Goal: Task Accomplishment & Management: Use online tool/utility

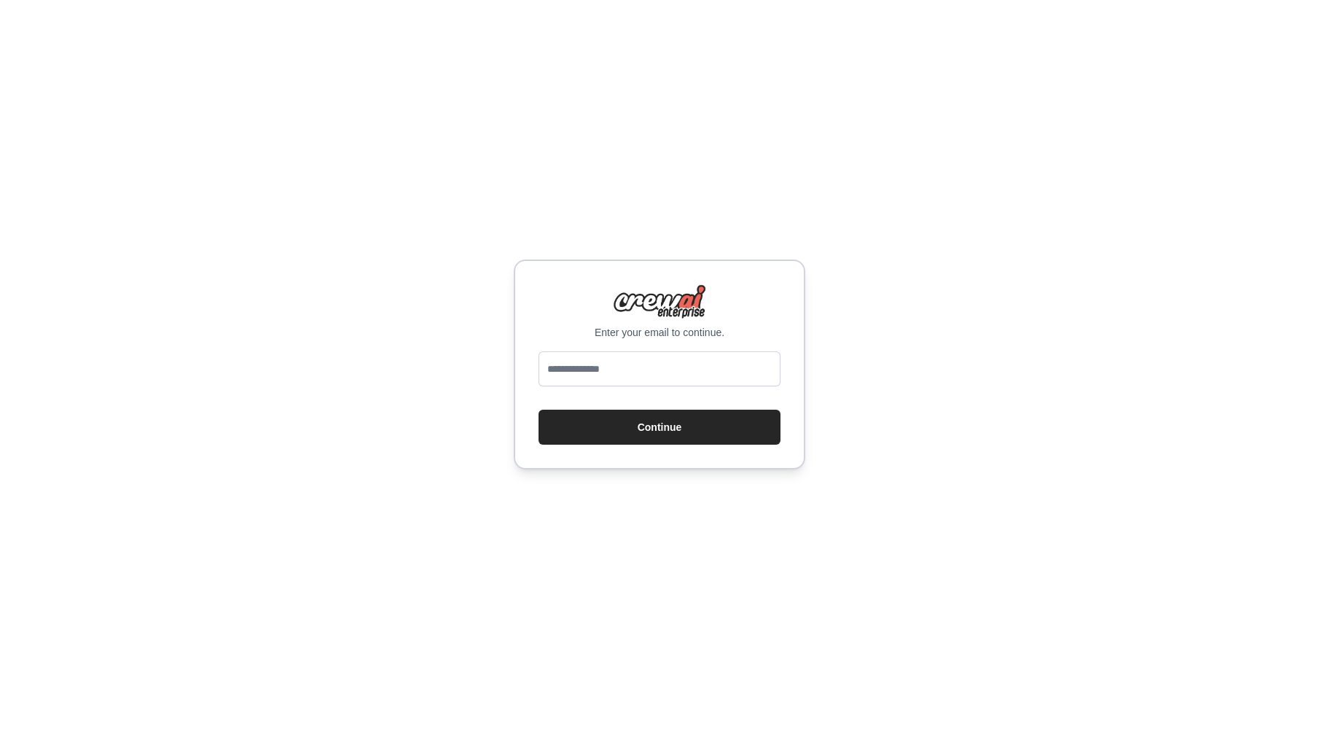
type input "**********"
click at [706, 426] on button "Continue" at bounding box center [660, 427] width 242 height 35
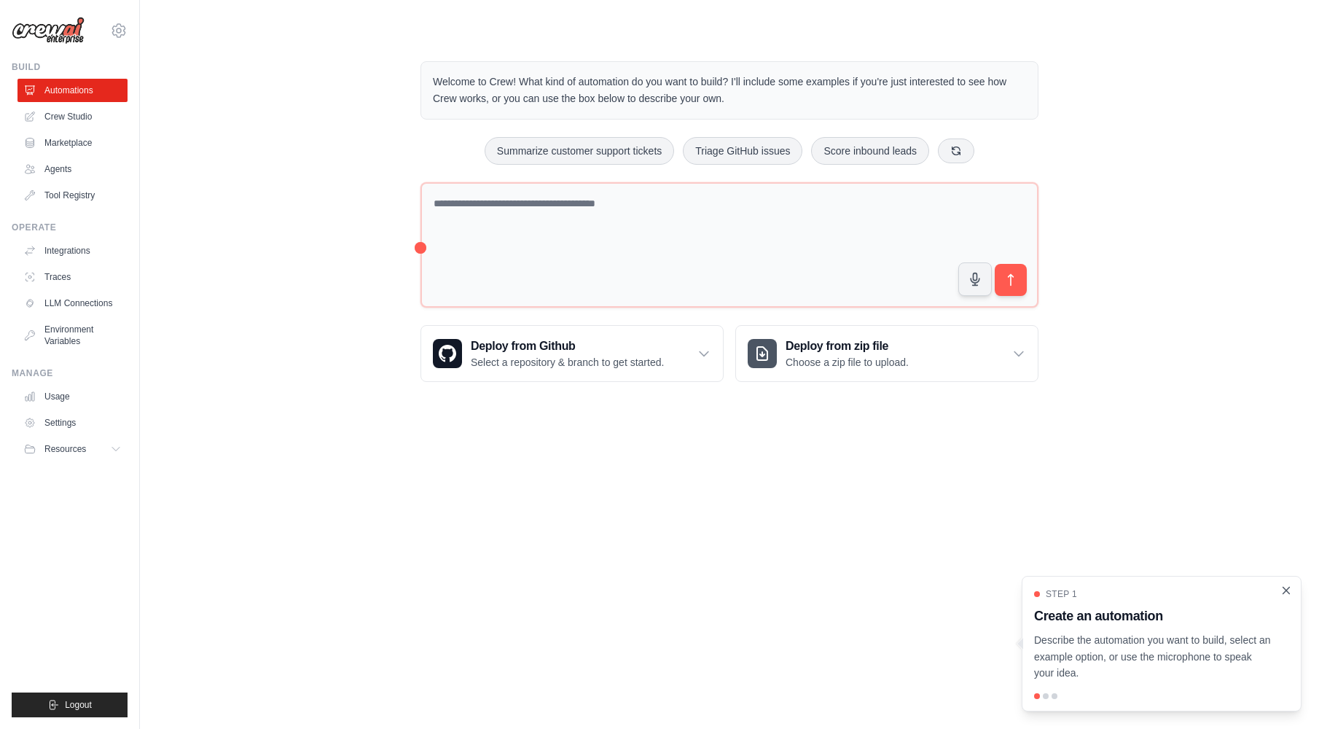
click at [1284, 592] on icon "Close walkthrough" at bounding box center [1286, 590] width 7 height 7
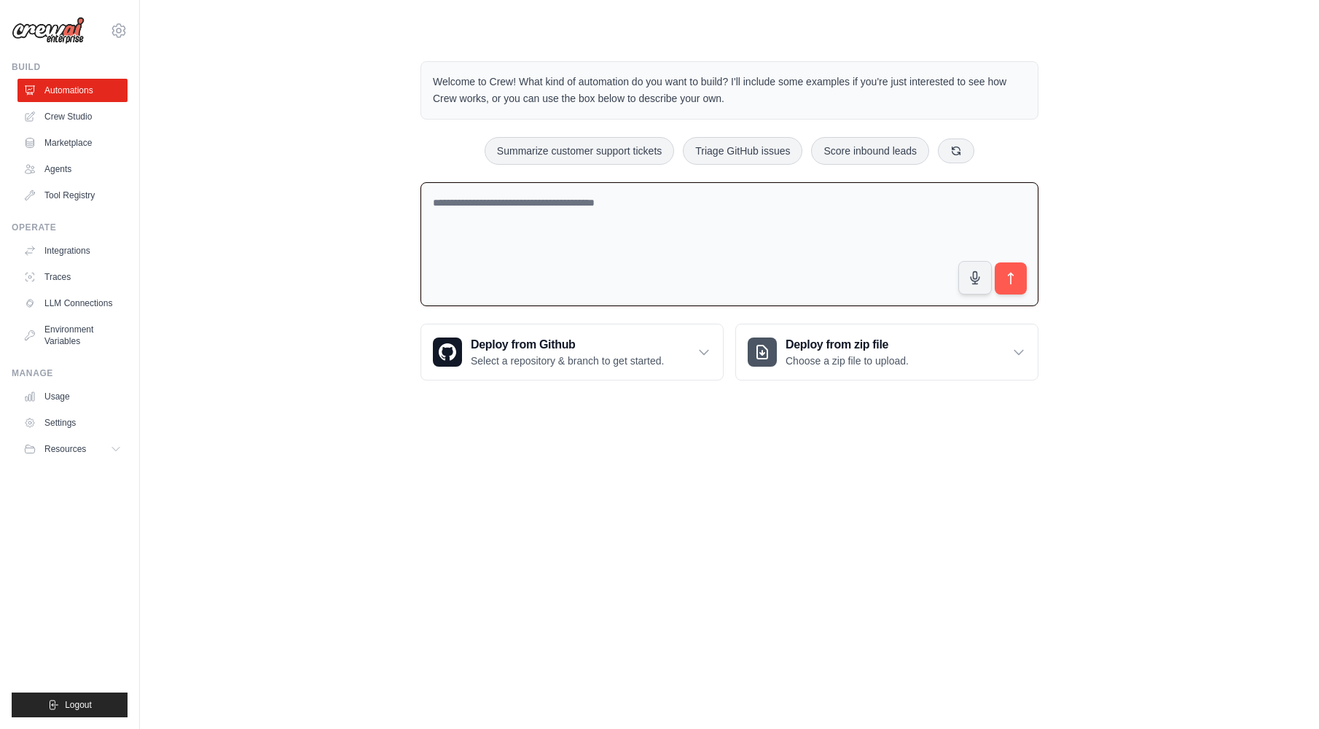
click at [680, 251] on textarea at bounding box center [729, 244] width 618 height 125
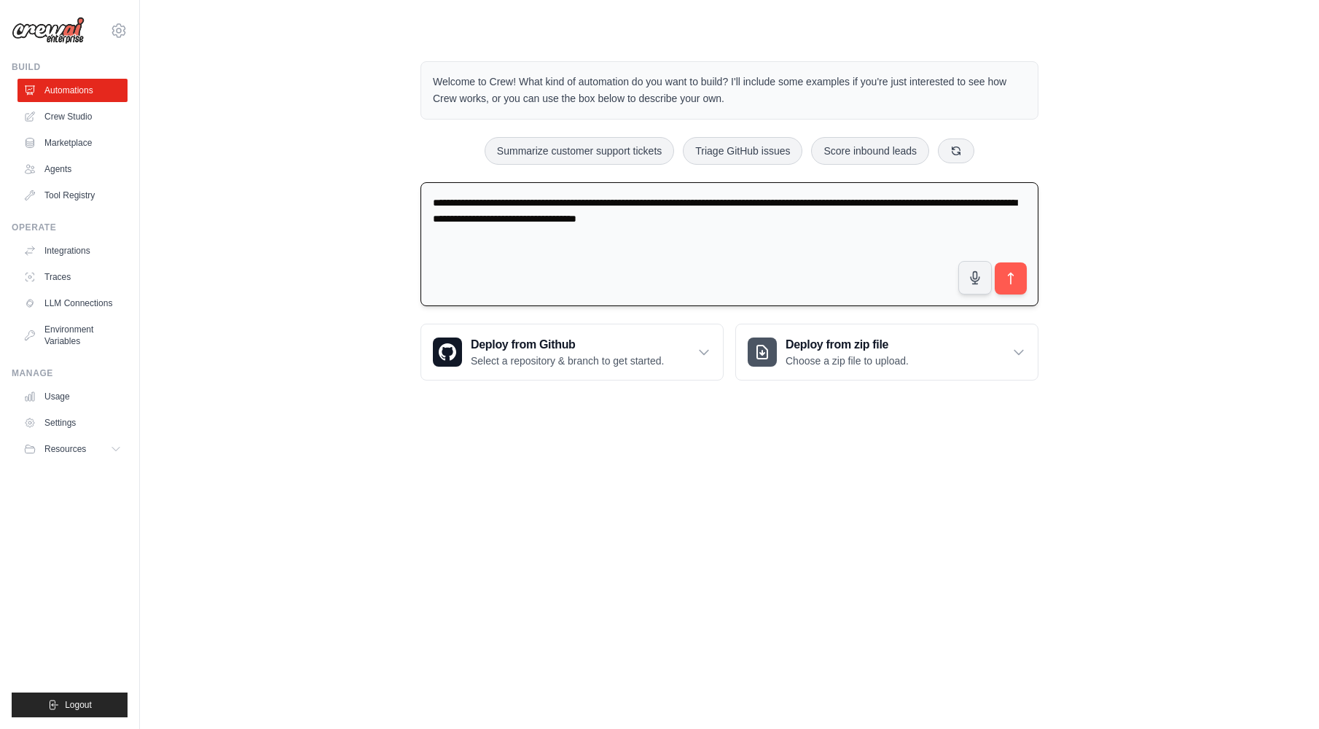
type textarea "**********"
click at [1005, 300] on div "**********" at bounding box center [729, 247] width 618 height 130
click at [1006, 281] on icon "submit" at bounding box center [1010, 278] width 15 height 15
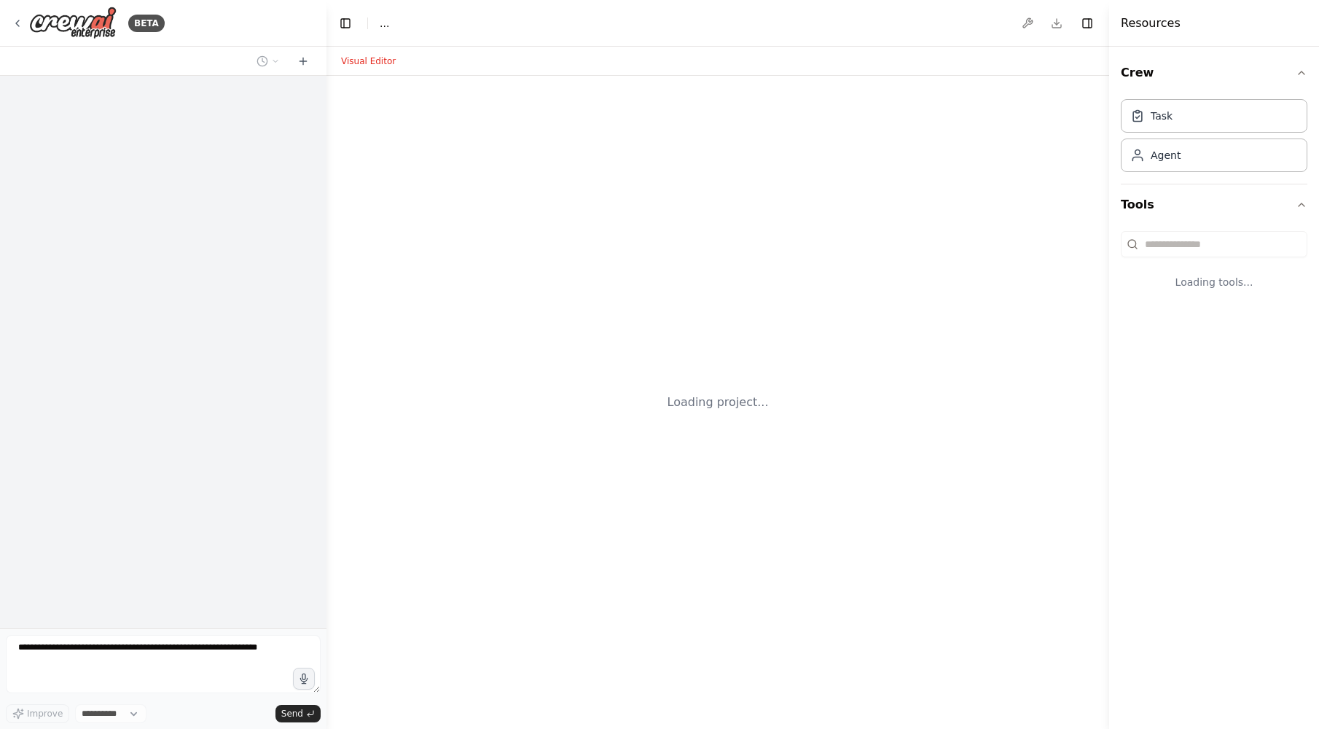
select select "****"
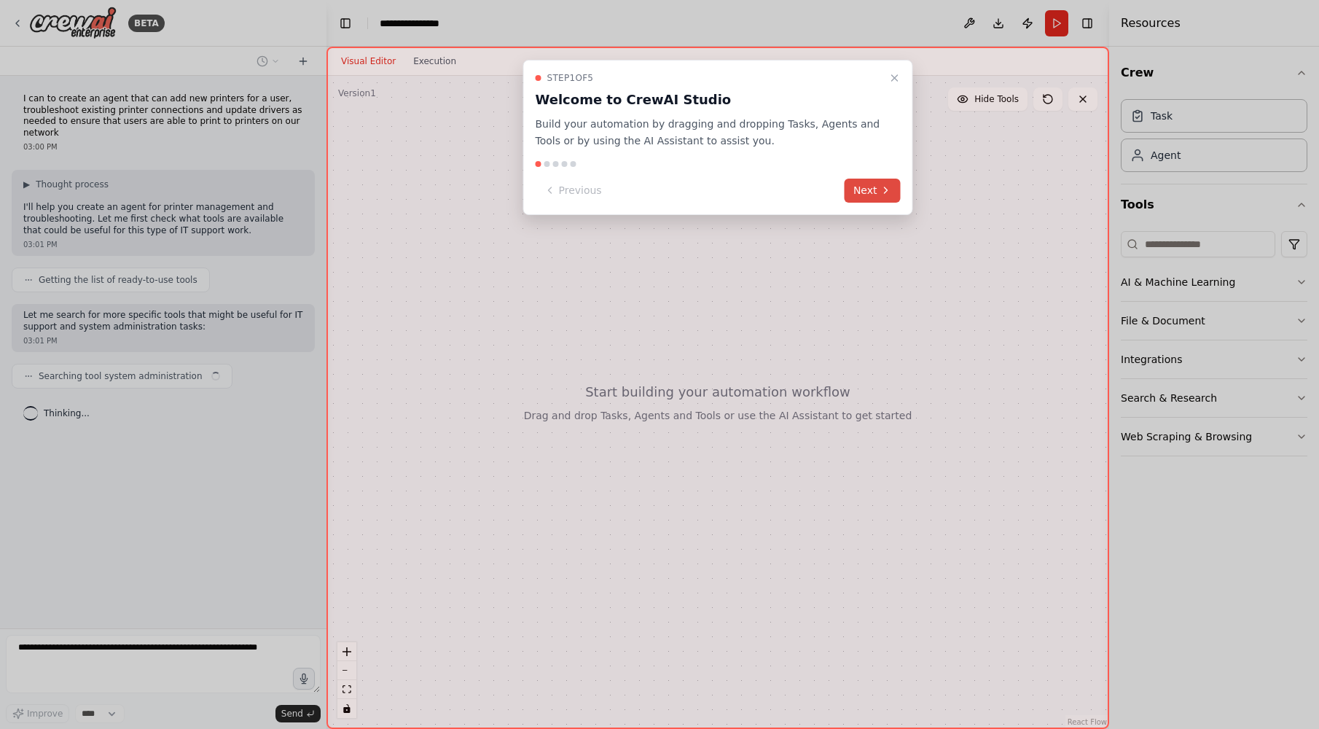
click at [885, 188] on icon at bounding box center [886, 190] width 3 height 6
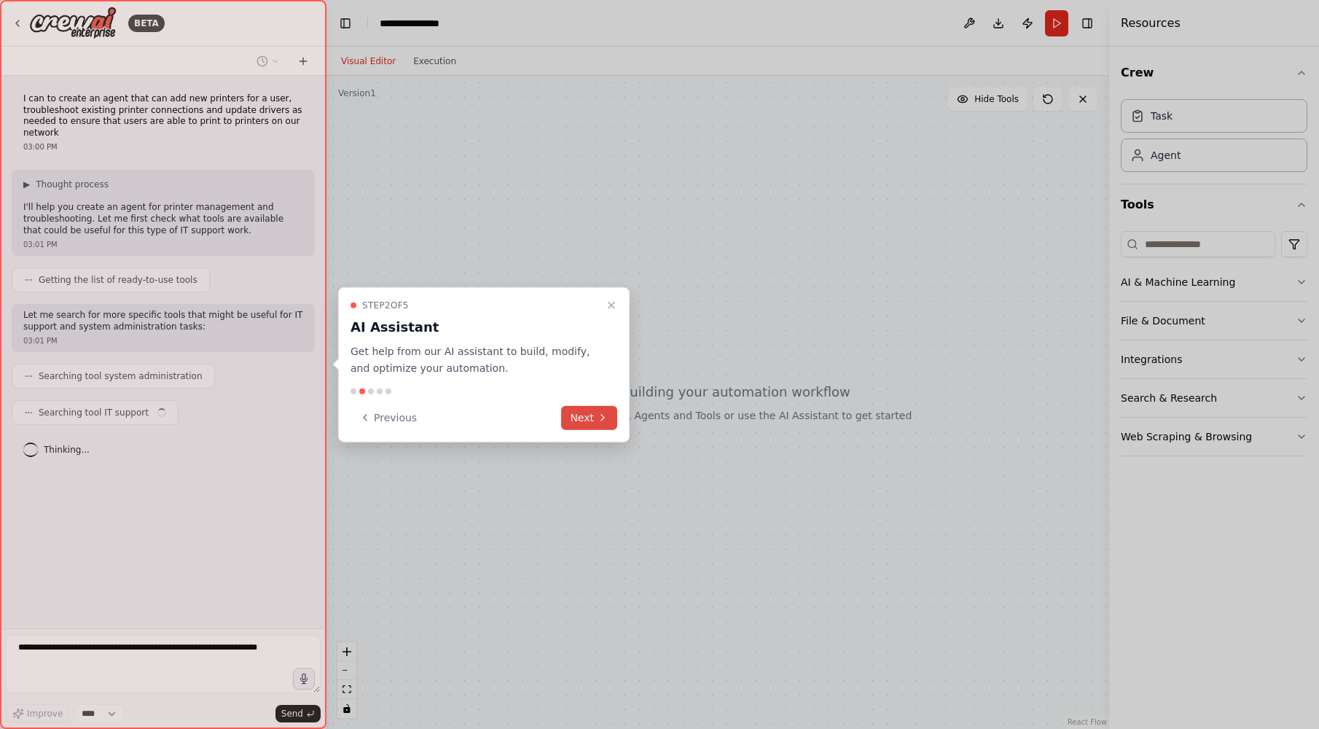
click at [600, 412] on icon at bounding box center [603, 418] width 12 height 12
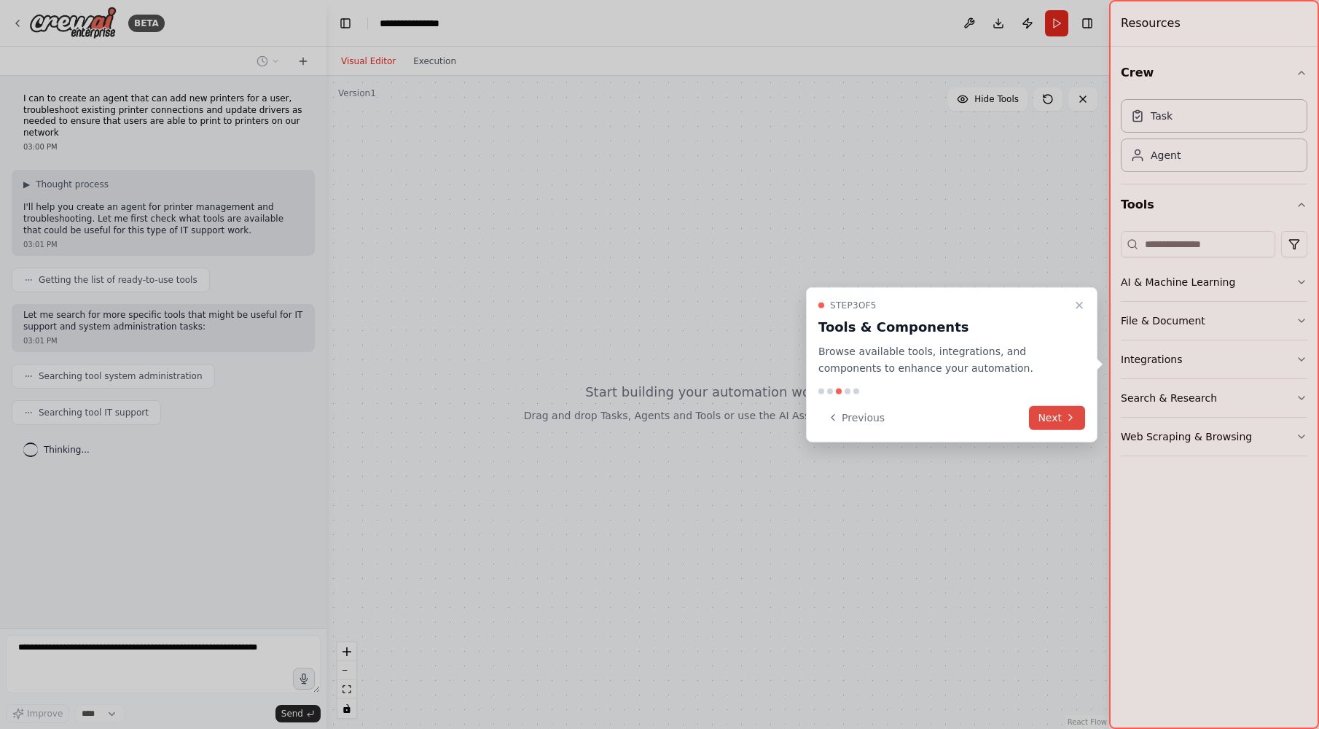
click at [1054, 416] on button "Next" at bounding box center [1057, 417] width 56 height 24
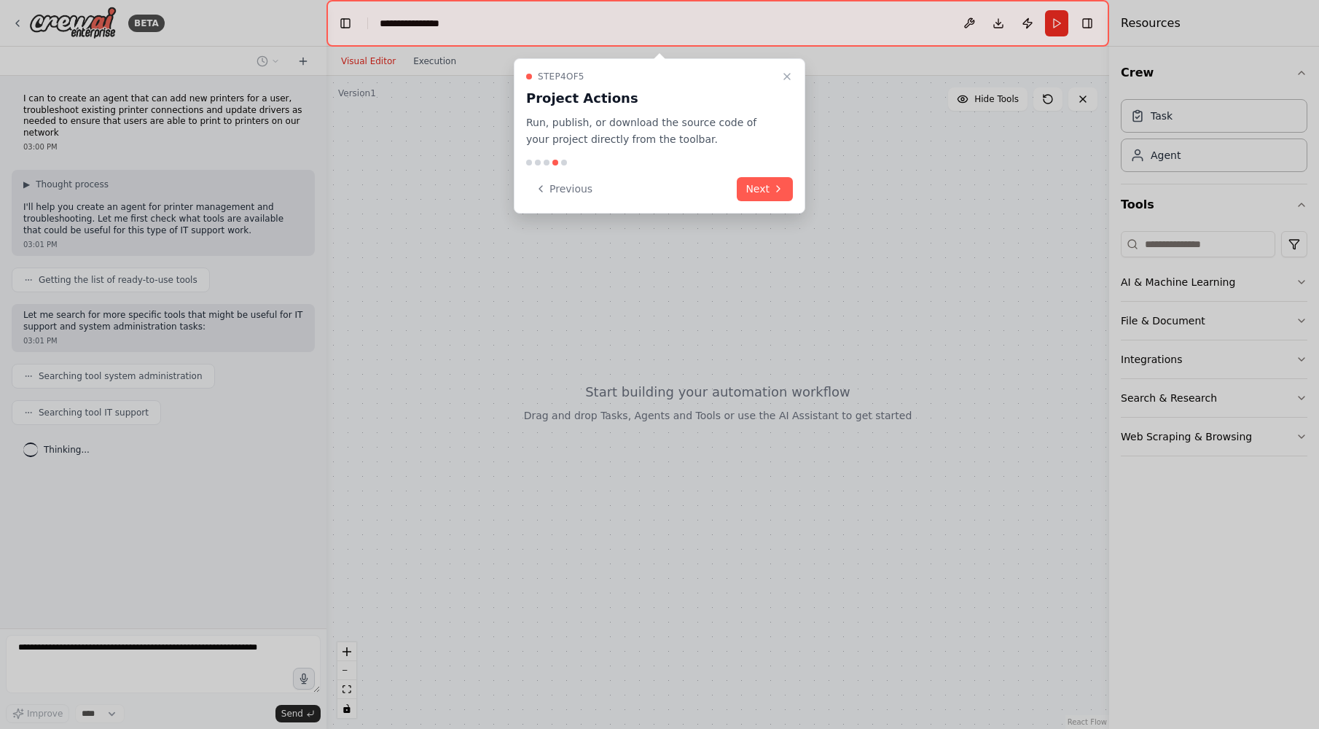
click at [764, 192] on button "Next" at bounding box center [765, 189] width 56 height 24
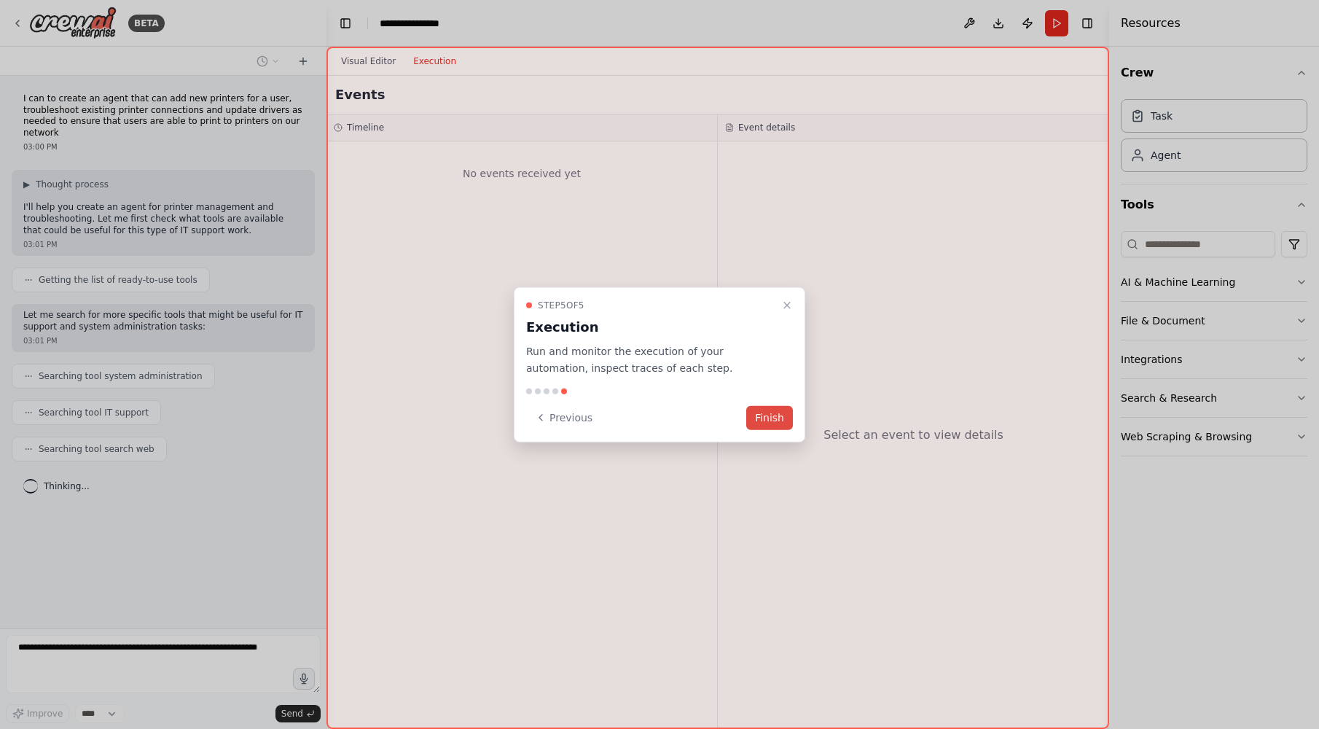
click at [769, 412] on button "Finish" at bounding box center [769, 417] width 47 height 24
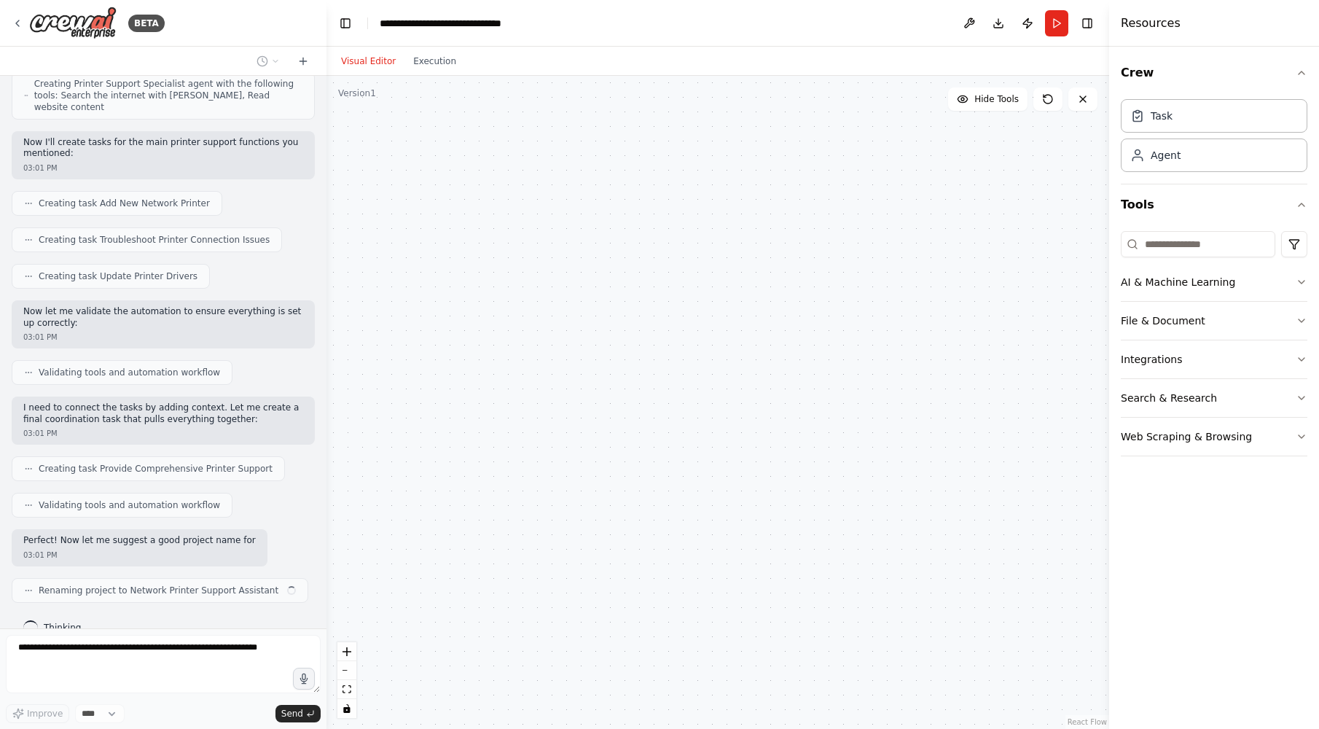
scroll to position [496, 0]
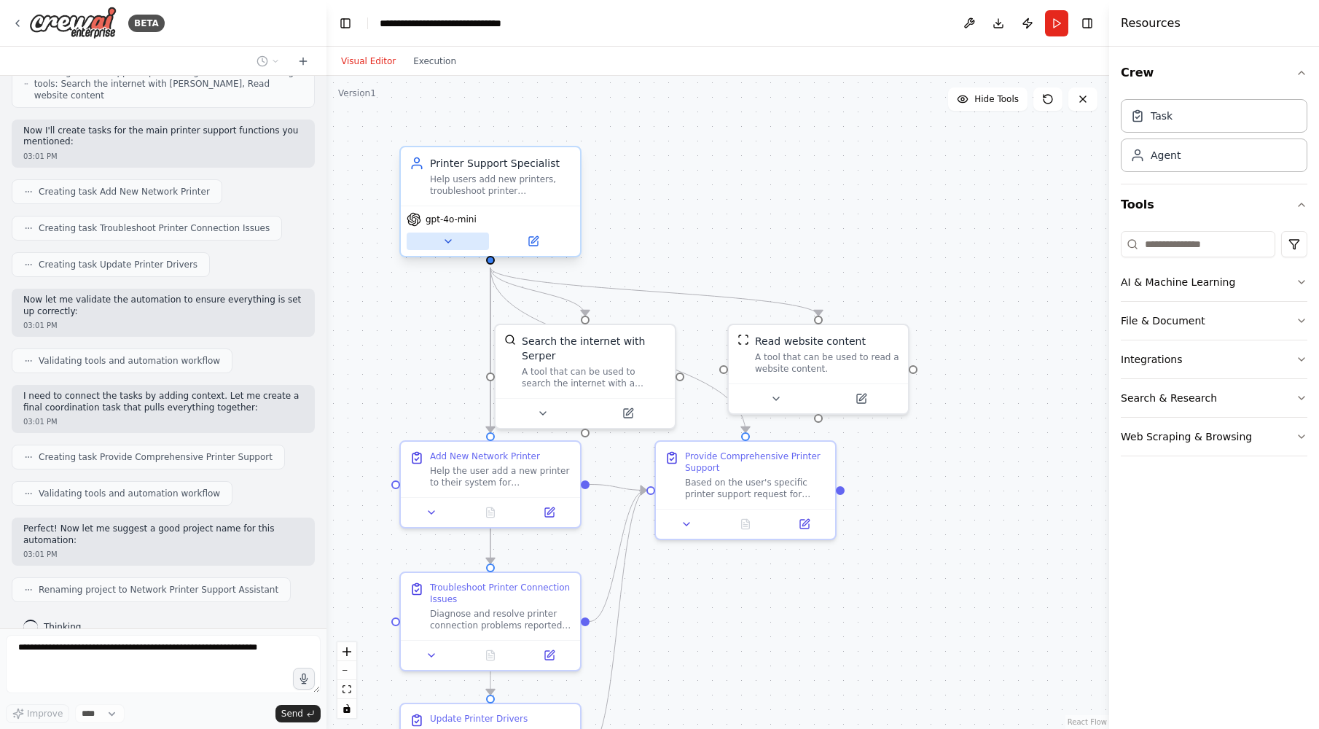
click at [451, 246] on icon at bounding box center [448, 241] width 12 height 12
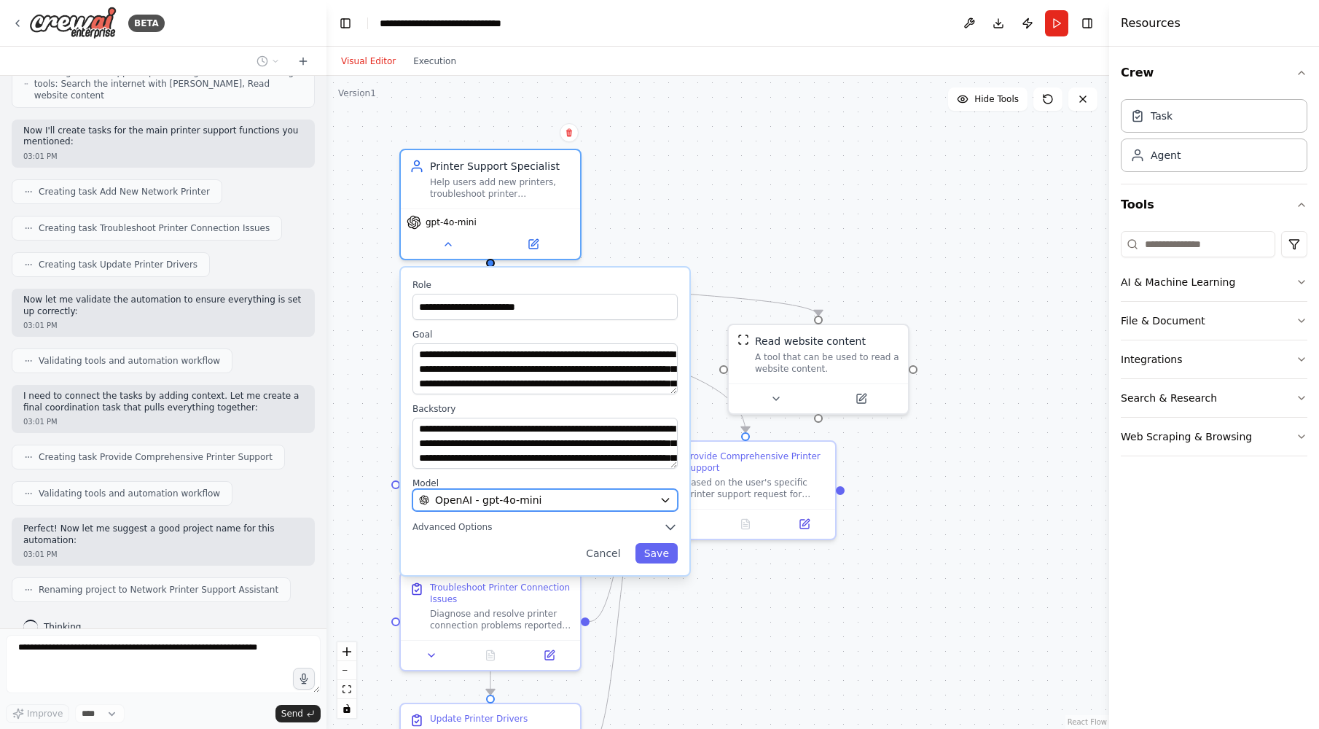
click at [621, 505] on div "OpenAI - gpt-4o-mini" at bounding box center [536, 500] width 235 height 15
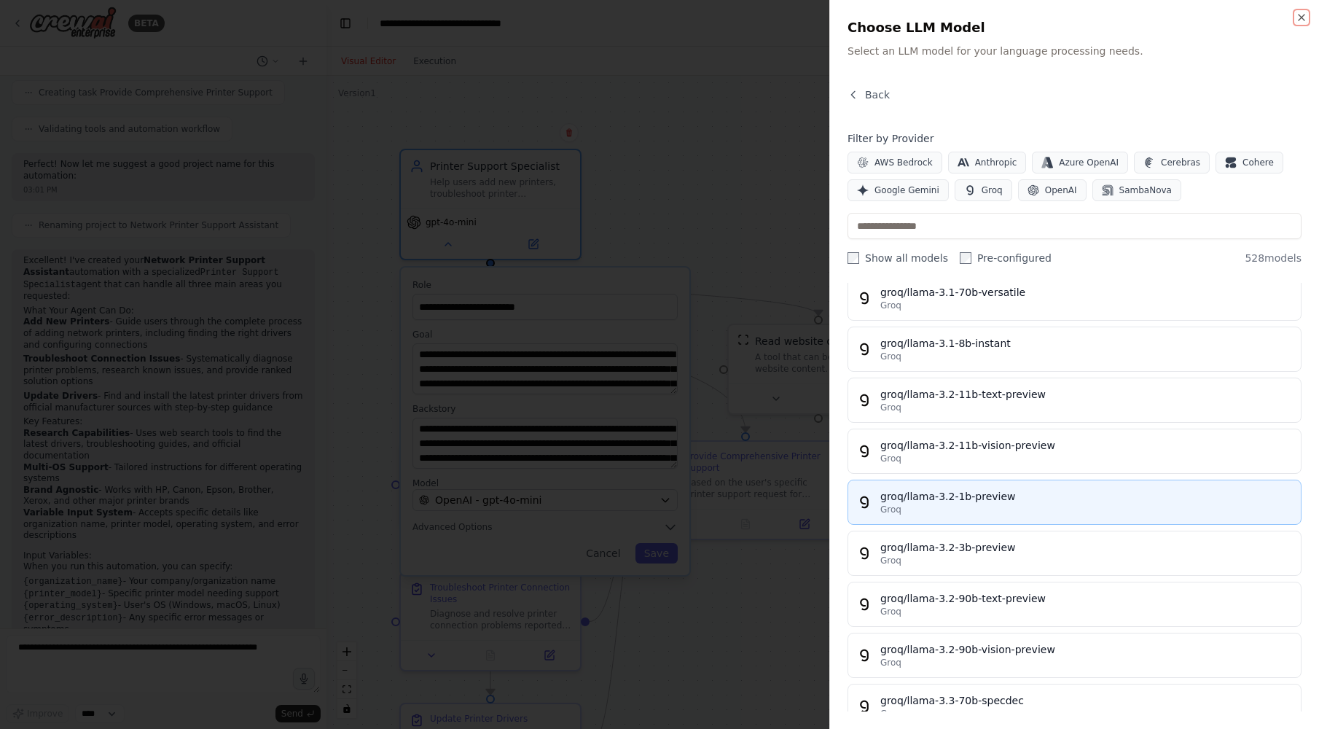
scroll to position [18929, 0]
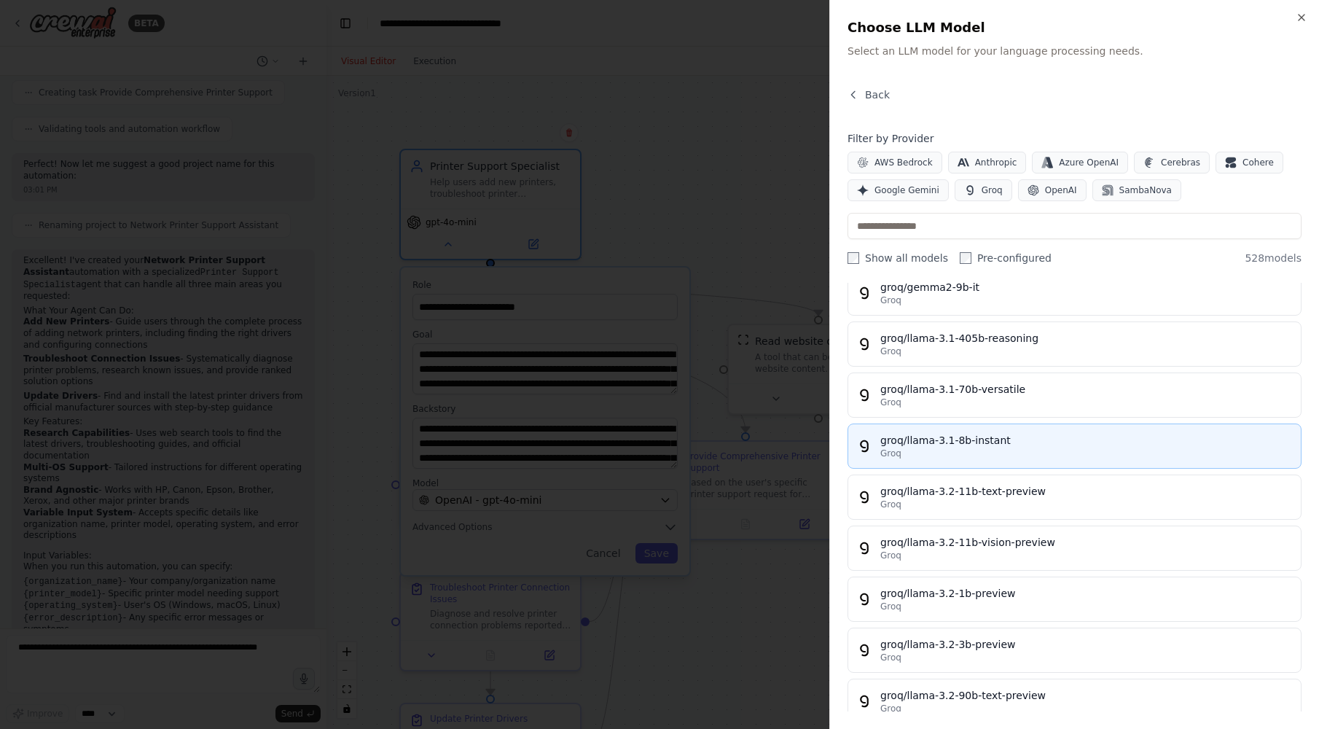
click at [1081, 453] on div "Groq" at bounding box center [1086, 453] width 412 height 12
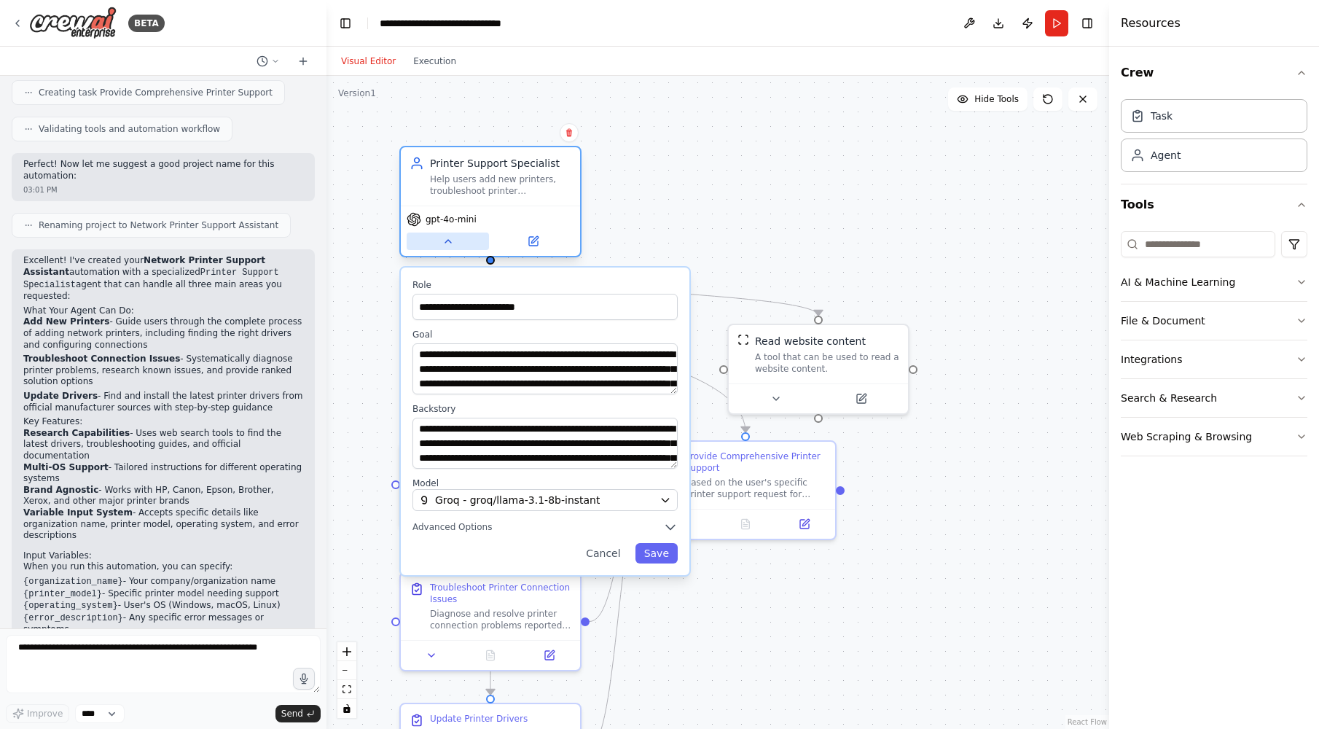
click at [455, 240] on button at bounding box center [448, 240] width 82 height 17
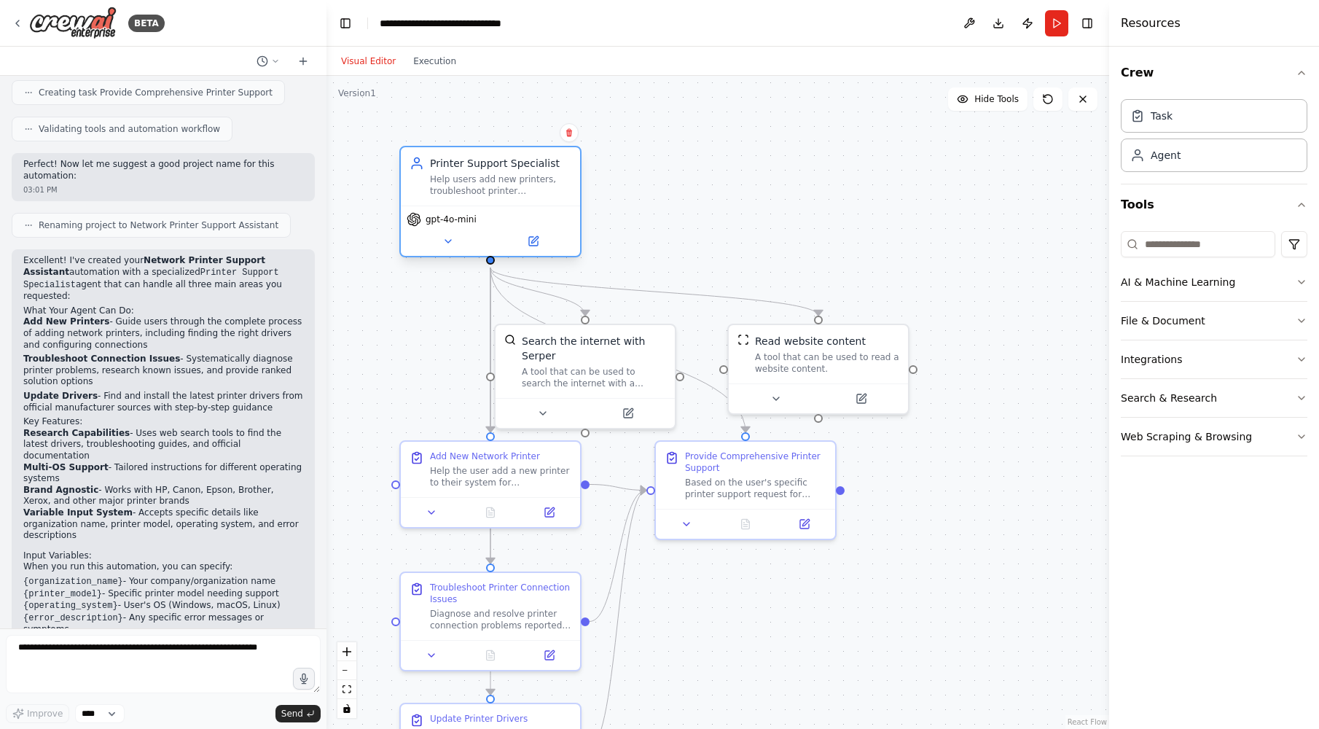
click at [459, 227] on div "gpt-4o-mini" at bounding box center [490, 231] width 179 height 50
click at [461, 211] on div "gpt-4o-mini" at bounding box center [490, 231] width 179 height 50
click at [445, 250] on div "gpt-4o-mini" at bounding box center [490, 231] width 179 height 50
click at [448, 241] on icon at bounding box center [448, 241] width 6 height 3
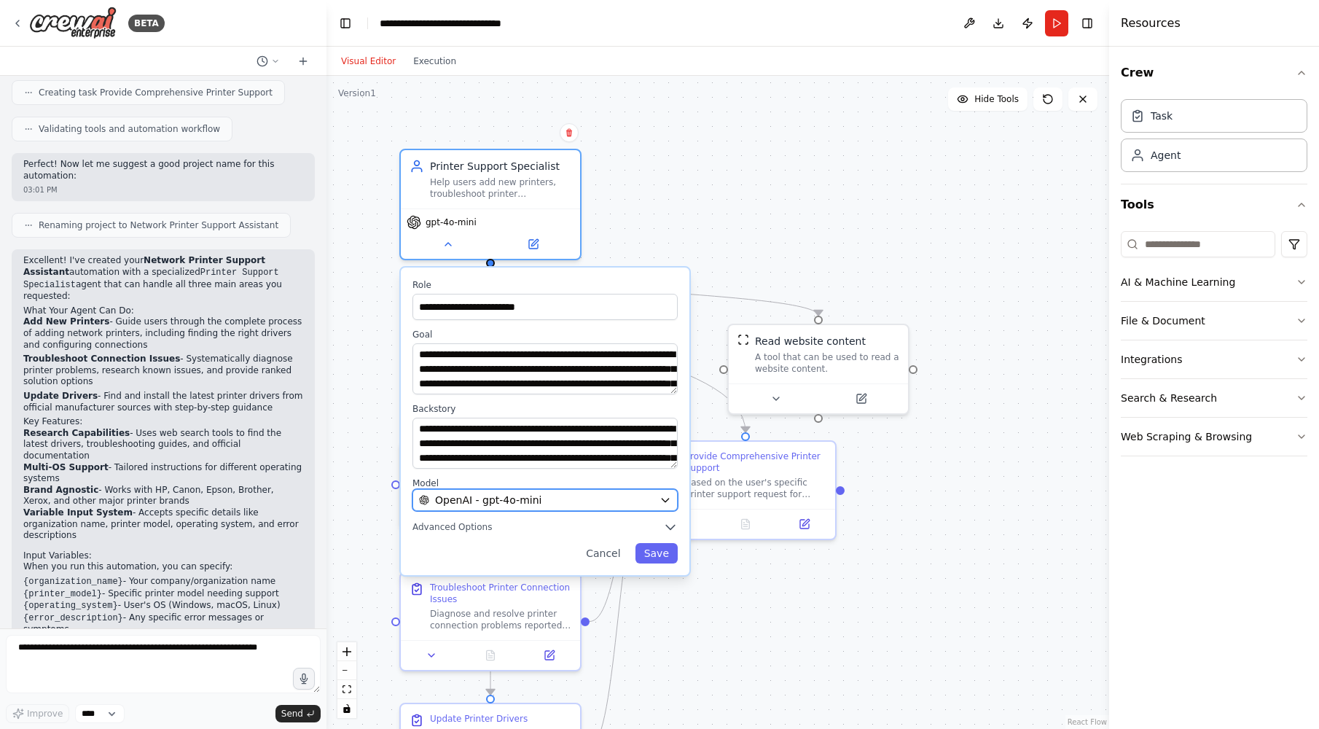
click at [562, 493] on div "OpenAI - gpt-4o-mini" at bounding box center [536, 500] width 235 height 15
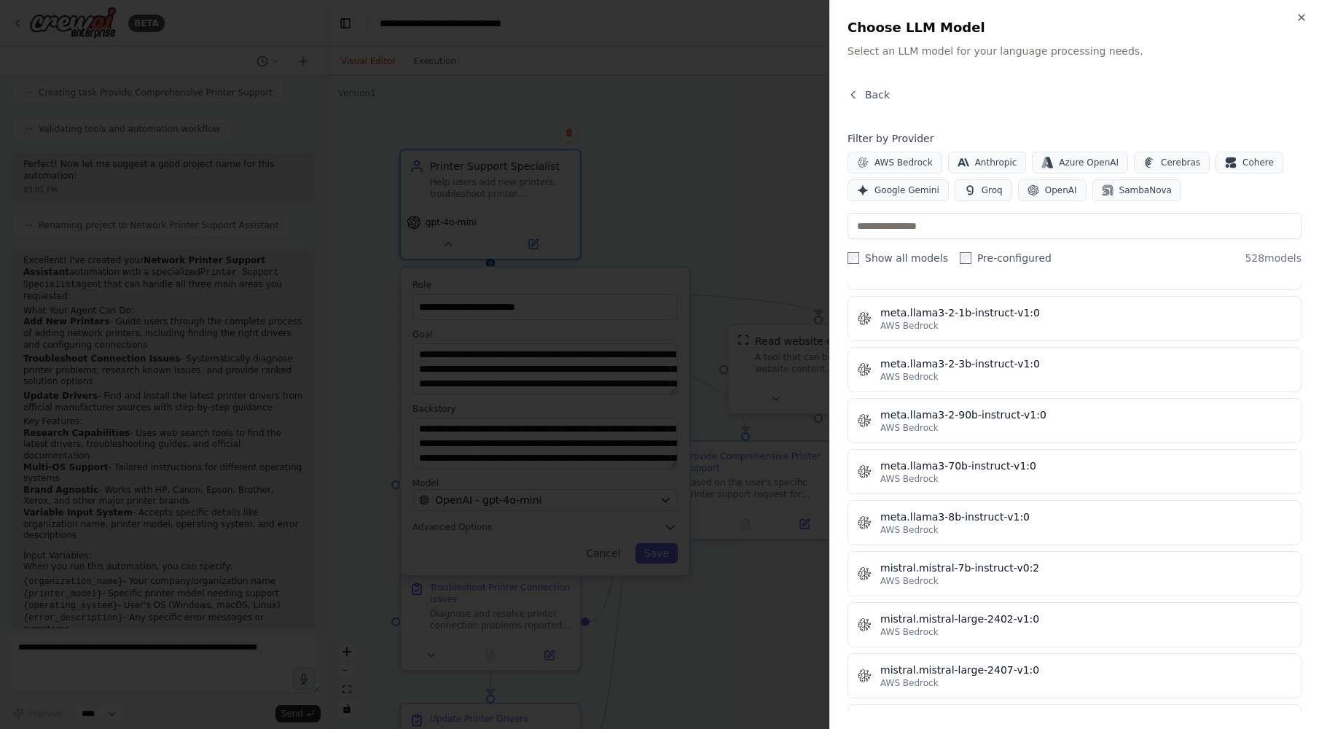
scroll to position [7579, 0]
click at [1021, 225] on input "text" at bounding box center [1075, 226] width 454 height 26
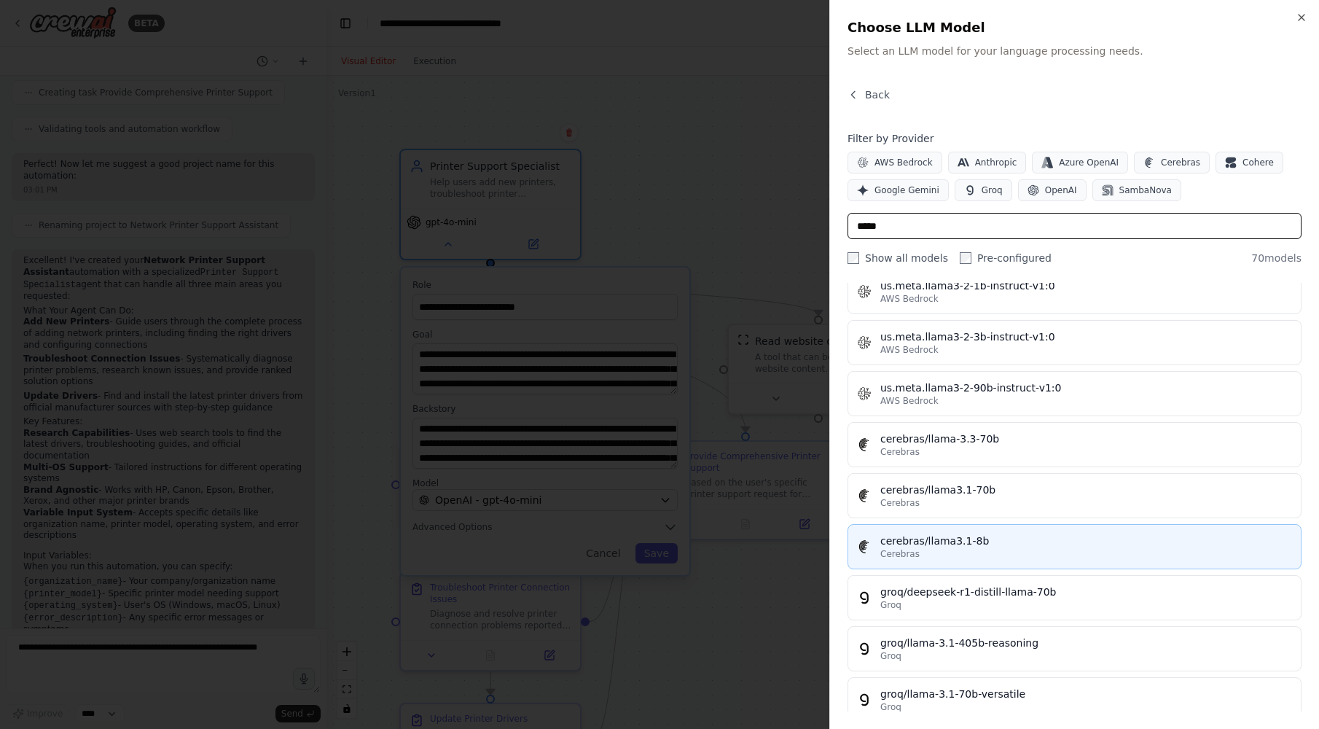
scroll to position [2040, 0]
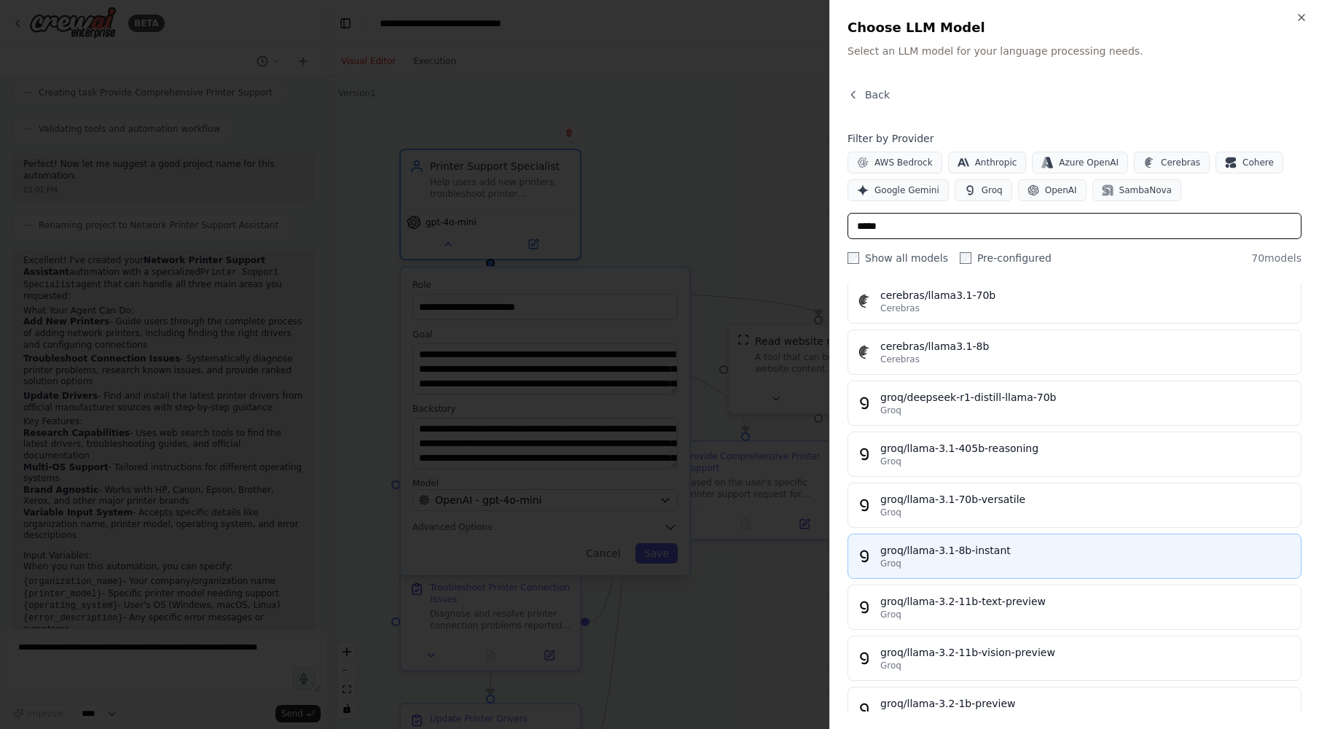
type input "*****"
click at [987, 553] on div "groq/llama-3.1-8b-instant" at bounding box center [1086, 550] width 412 height 15
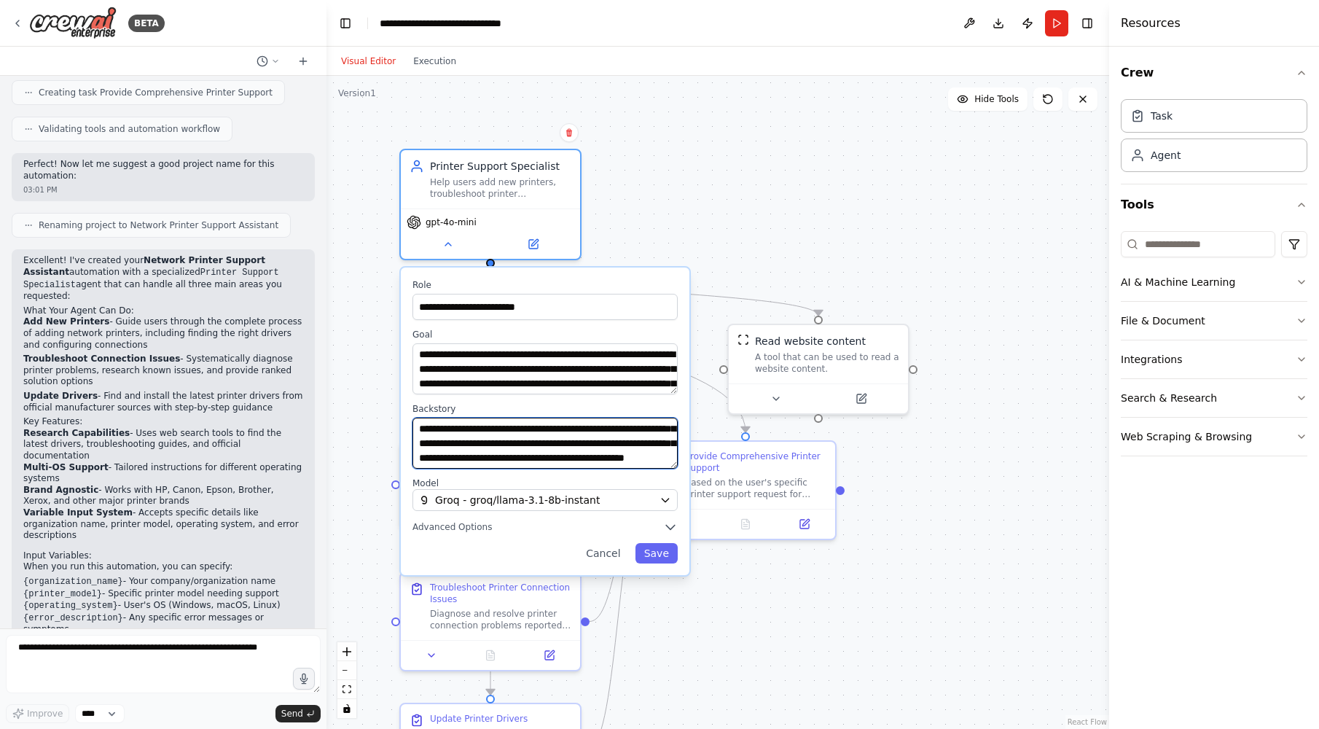
scroll to position [117, 0]
click at [671, 547] on button "Save" at bounding box center [656, 553] width 42 height 20
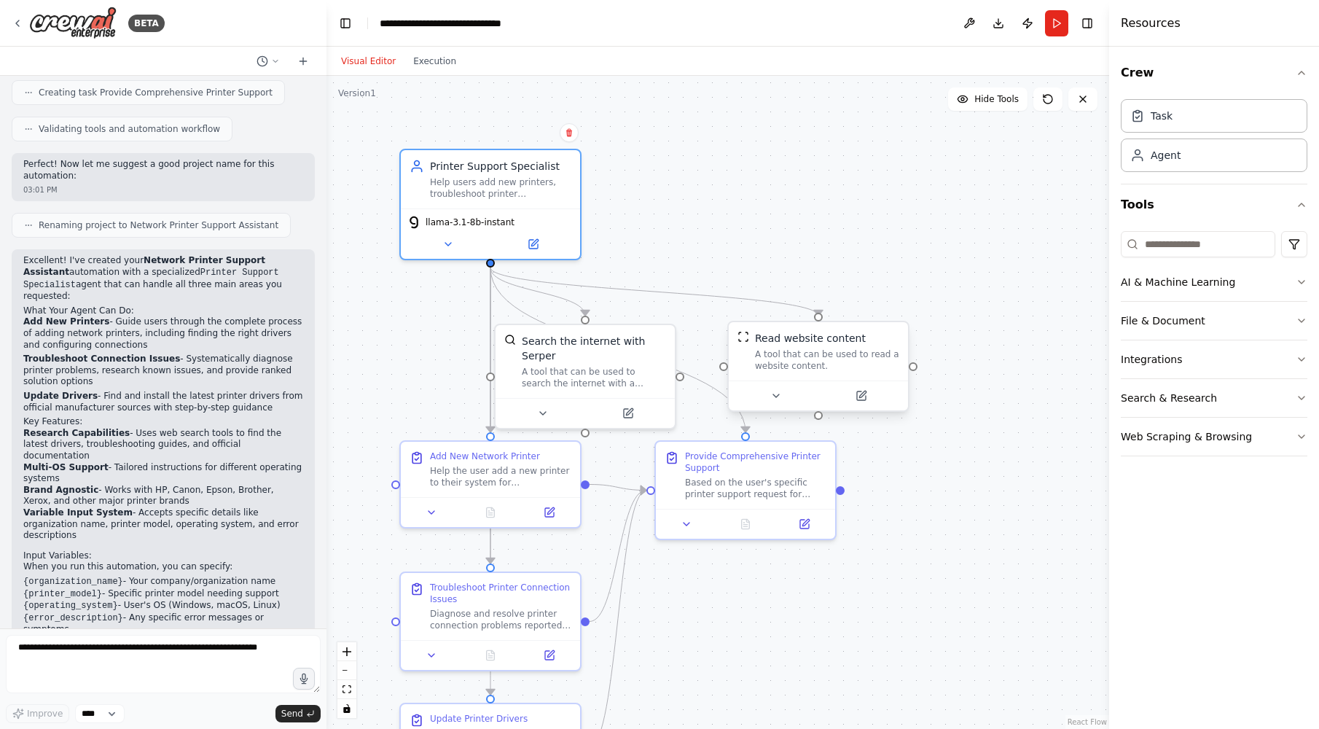
click at [857, 357] on div "A tool that can be used to read a website content." at bounding box center [827, 359] width 144 height 23
click at [1206, 169] on div "Agent" at bounding box center [1214, 155] width 187 height 34
click at [1204, 121] on div "Task" at bounding box center [1214, 115] width 187 height 34
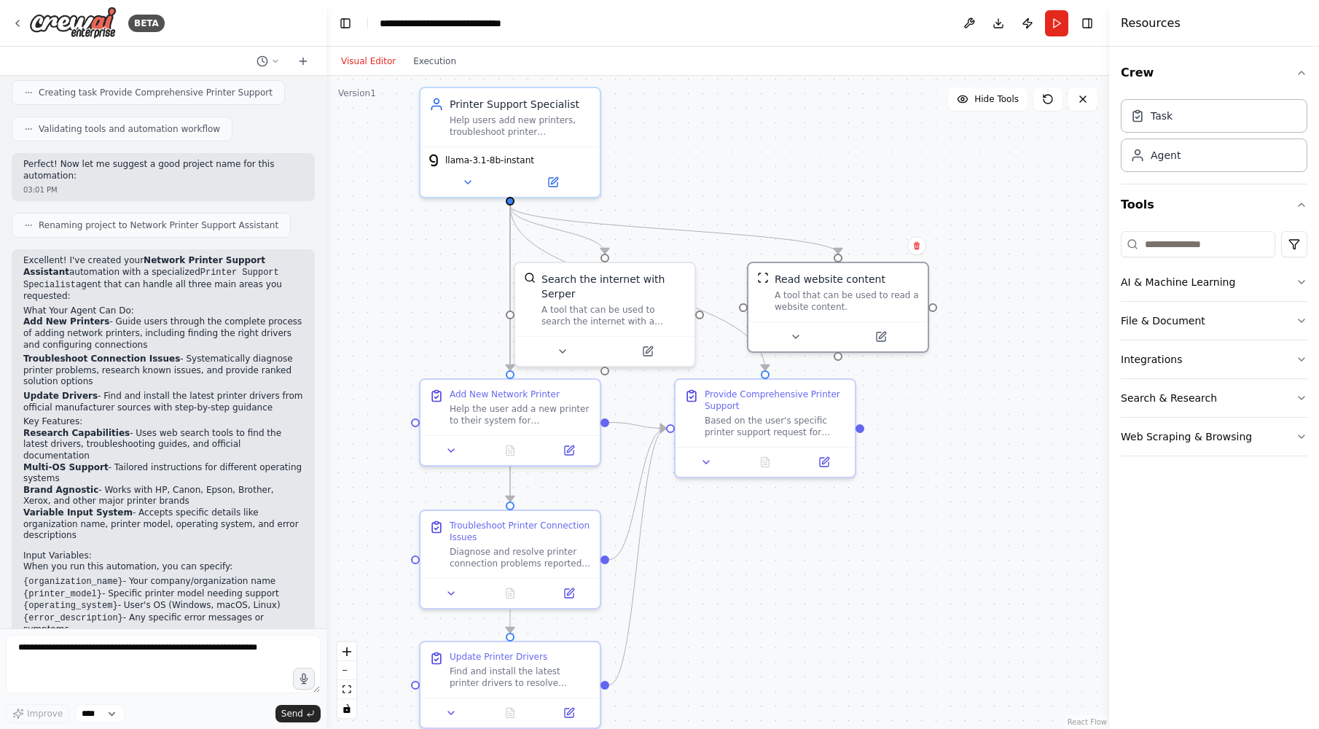
drag, startPoint x: 772, startPoint y: 254, endPoint x: 791, endPoint y: 186, distance: 71.3
click at [791, 186] on div ".deletable-edge-delete-btn { width: 20px; height: 20px; border: 0px solid #ffff…" at bounding box center [717, 402] width 783 height 653
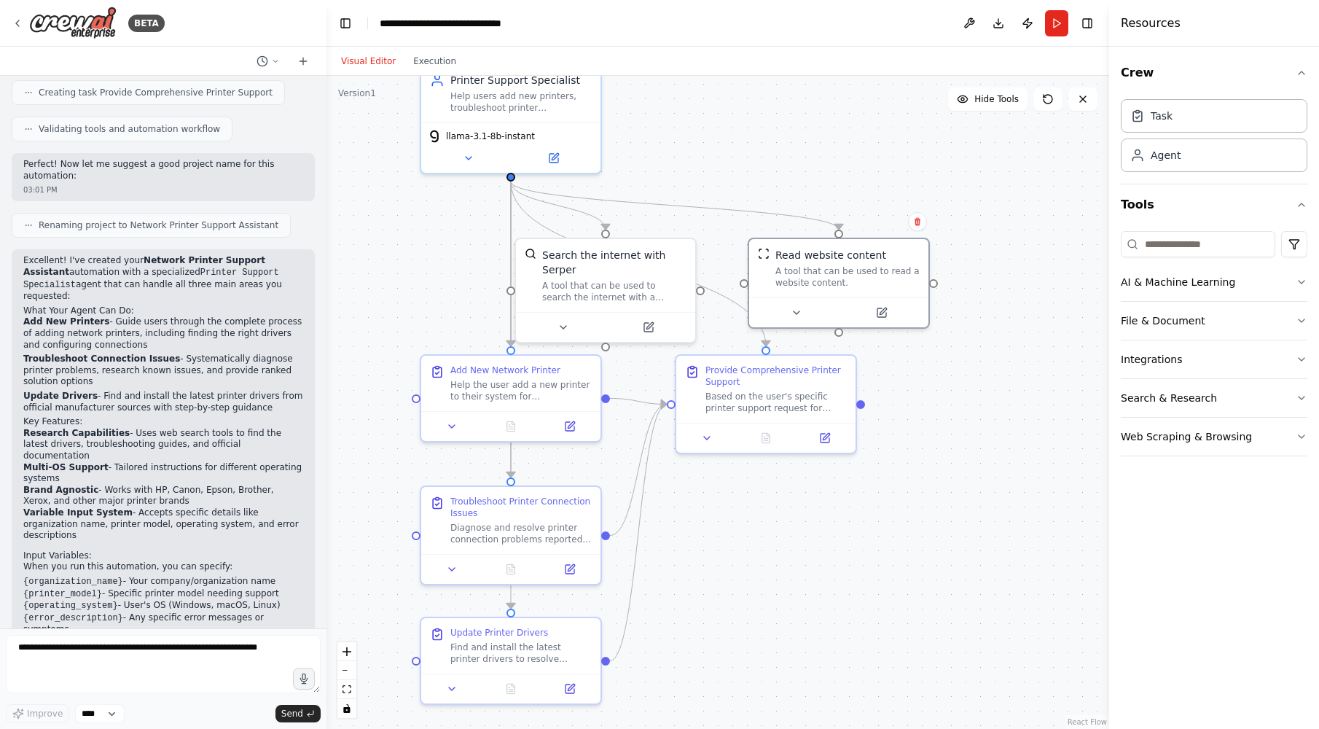
drag, startPoint x: 825, startPoint y: 583, endPoint x: 829, endPoint y: 552, distance: 31.5
click at [829, 552] on div ".deletable-edge-delete-btn { width: 20px; height: 20px; border: 0px solid #ffff…" at bounding box center [717, 402] width 783 height 653
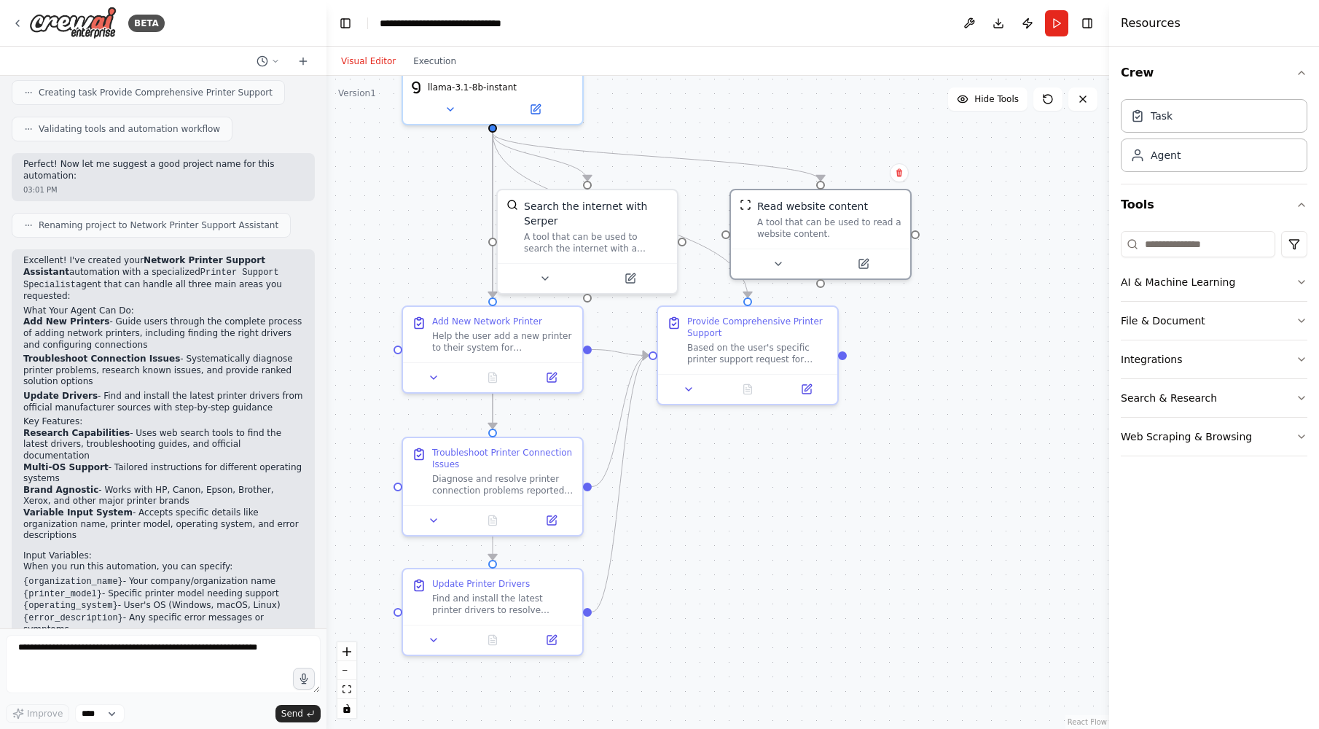
drag, startPoint x: 834, startPoint y: 573, endPoint x: 808, endPoint y: 531, distance: 49.7
click at [808, 531] on div ".deletable-edge-delete-btn { width: 20px; height: 20px; border: 0px solid #ffff…" at bounding box center [717, 402] width 783 height 653
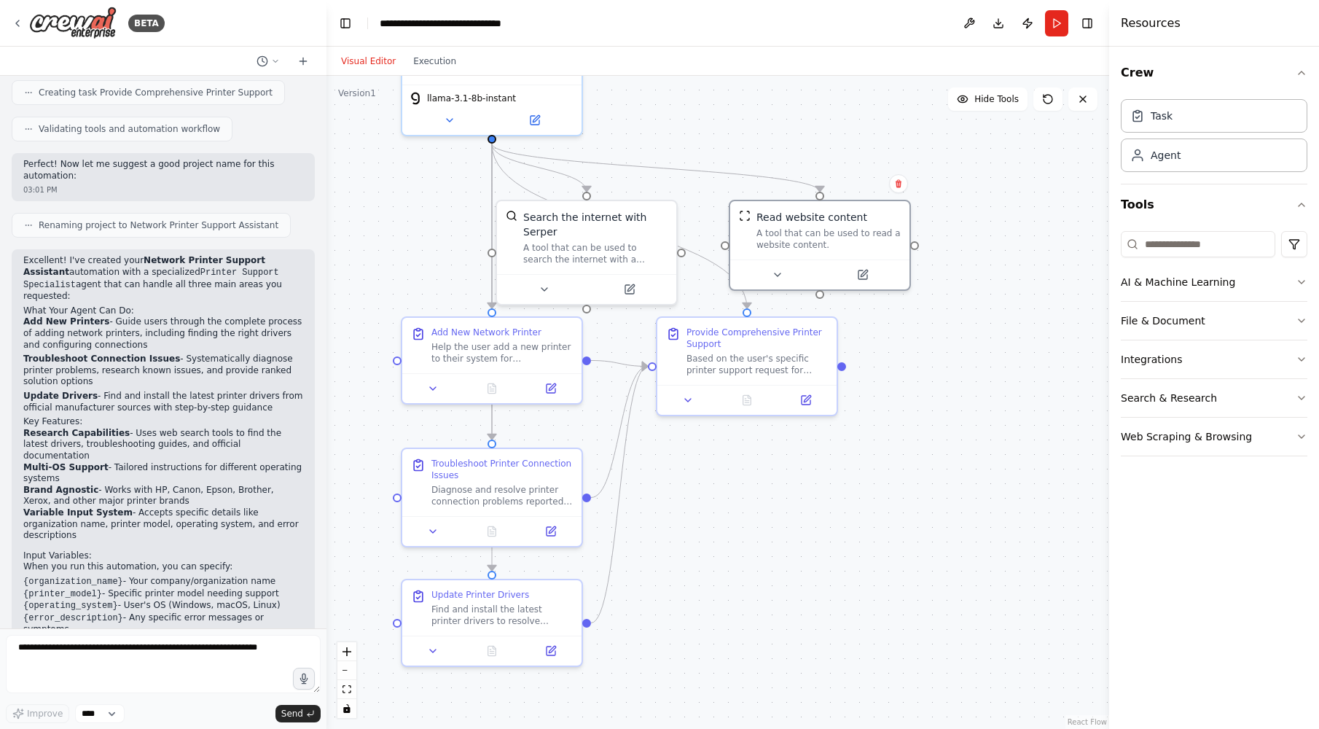
drag, startPoint x: 807, startPoint y: 496, endPoint x: 836, endPoint y: 580, distance: 88.5
click at [836, 580] on div ".deletable-edge-delete-btn { width: 20px; height: 20px; border: 0px solid #ffff…" at bounding box center [717, 402] width 783 height 653
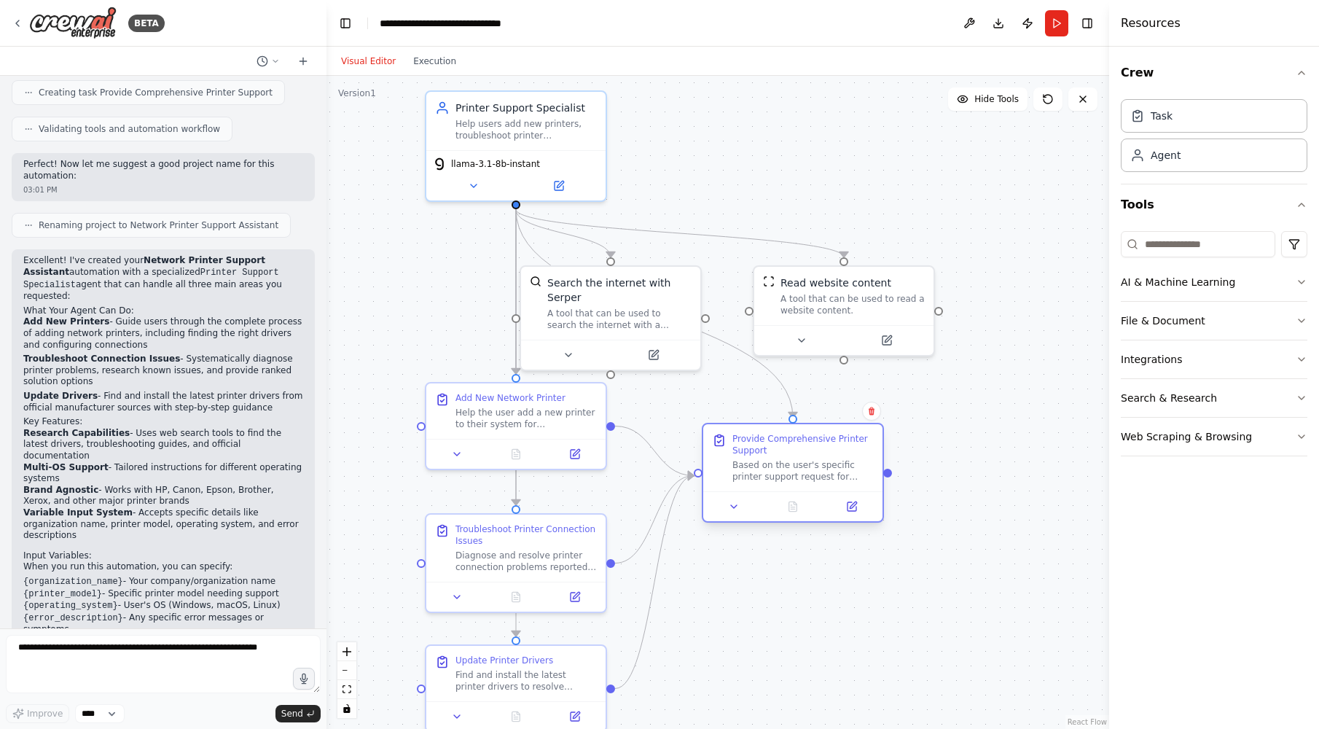
drag, startPoint x: 847, startPoint y: 401, endPoint x: 868, endPoint y: 452, distance: 55.2
click at [868, 452] on div "Provide Comprehensive Printer Support" at bounding box center [802, 444] width 141 height 23
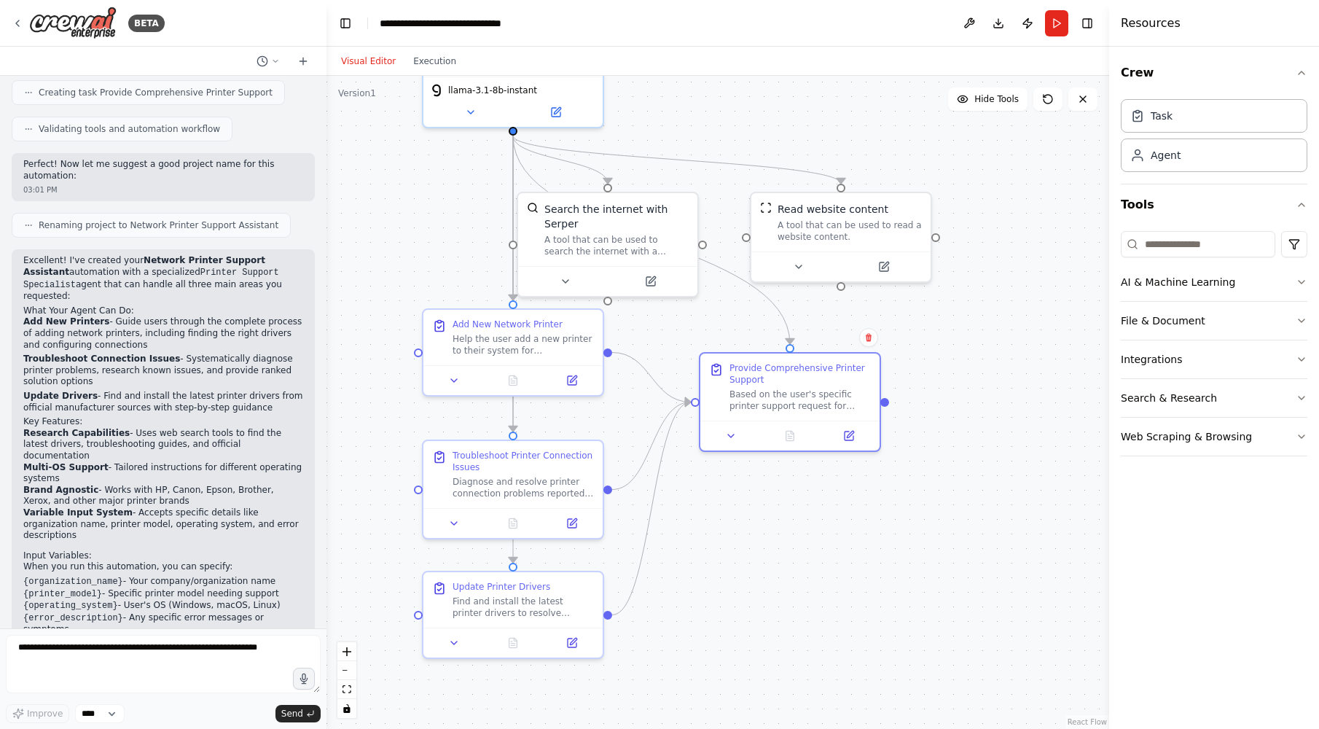
drag, startPoint x: 1025, startPoint y: 465, endPoint x: 1010, endPoint y: 366, distance: 100.3
click at [1011, 361] on div ".deletable-edge-delete-btn { width: 20px; height: 20px; border: 0px solid #ffff…" at bounding box center [717, 402] width 783 height 653
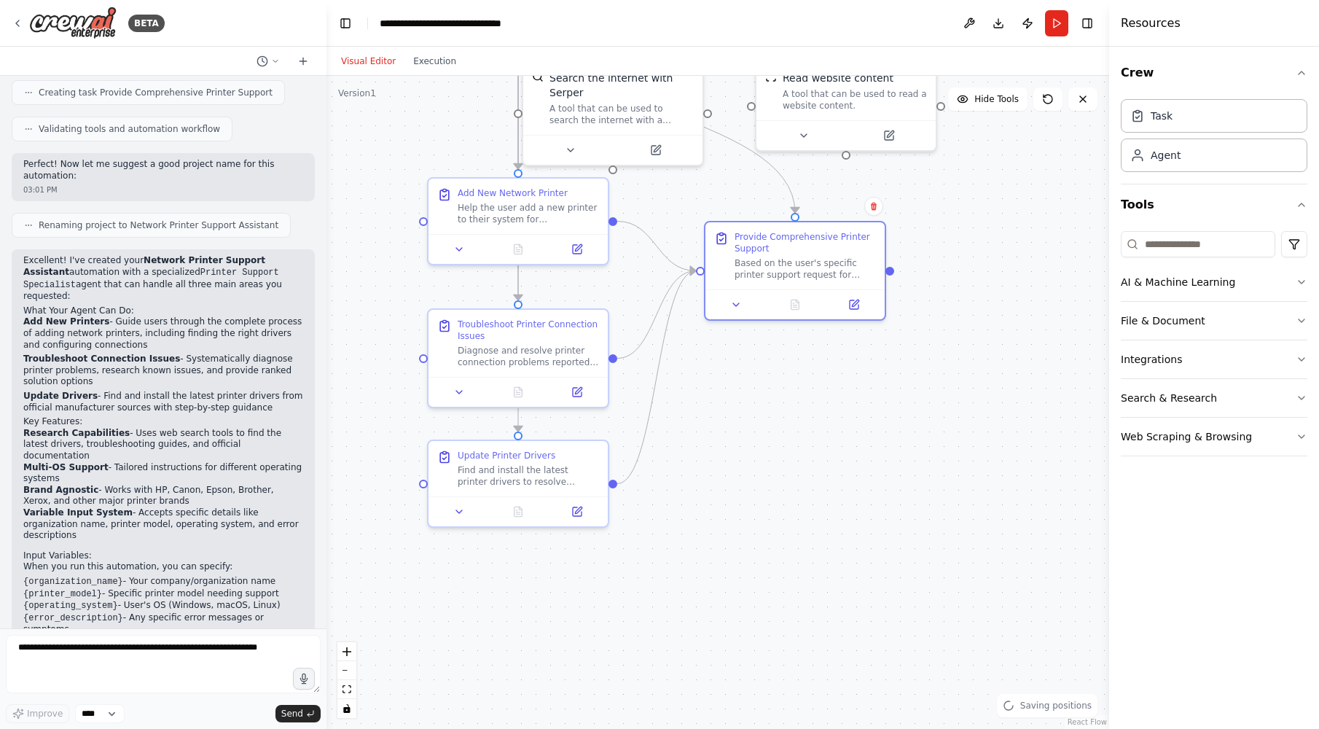
drag, startPoint x: 962, startPoint y: 531, endPoint x: 980, endPoint y: 423, distance: 110.1
click at [980, 423] on div ".deletable-edge-delete-btn { width: 20px; height: 20px; border: 0px solid #ffff…" at bounding box center [717, 402] width 783 height 653
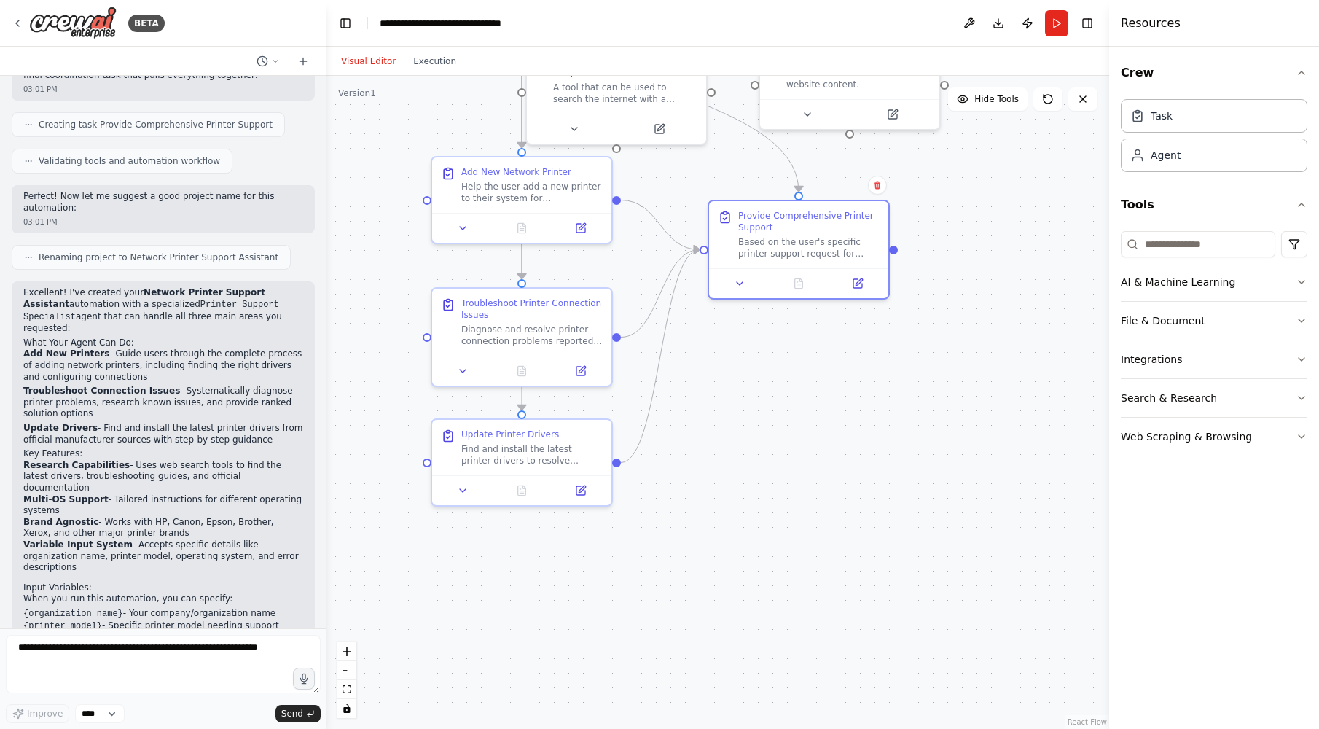
scroll to position [861, 0]
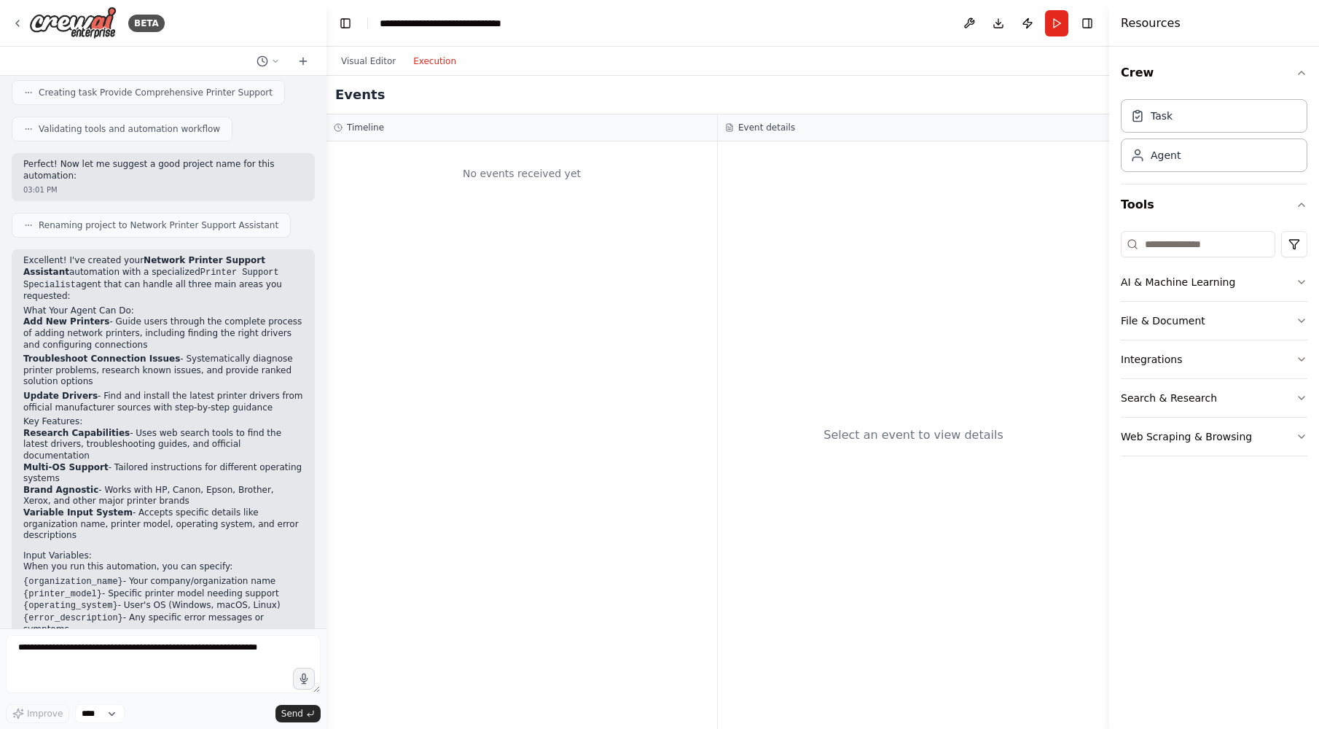
click at [419, 66] on button "Execution" at bounding box center [434, 60] width 60 height 17
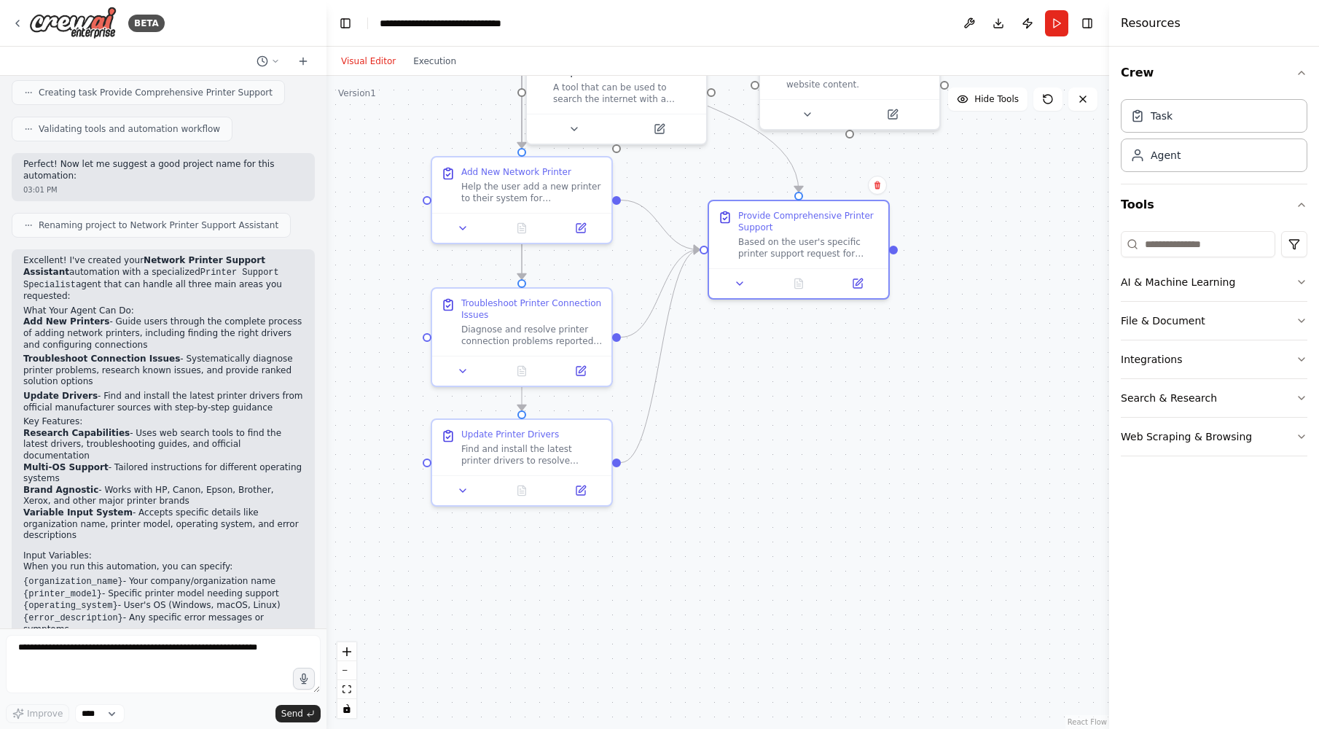
click at [382, 63] on button "Visual Editor" at bounding box center [368, 60] width 72 height 17
click at [1003, 22] on button "Download" at bounding box center [998, 23] width 23 height 26
drag, startPoint x: 1263, startPoint y: 27, endPoint x: 958, endPoint y: 203, distance: 351.6
click at [958, 203] on div ".deletable-edge-delete-btn { width: 20px; height: 20px; border: 0px solid #ffff…" at bounding box center [717, 402] width 783 height 653
click at [1030, 23] on button "Publish" at bounding box center [1027, 23] width 23 height 26
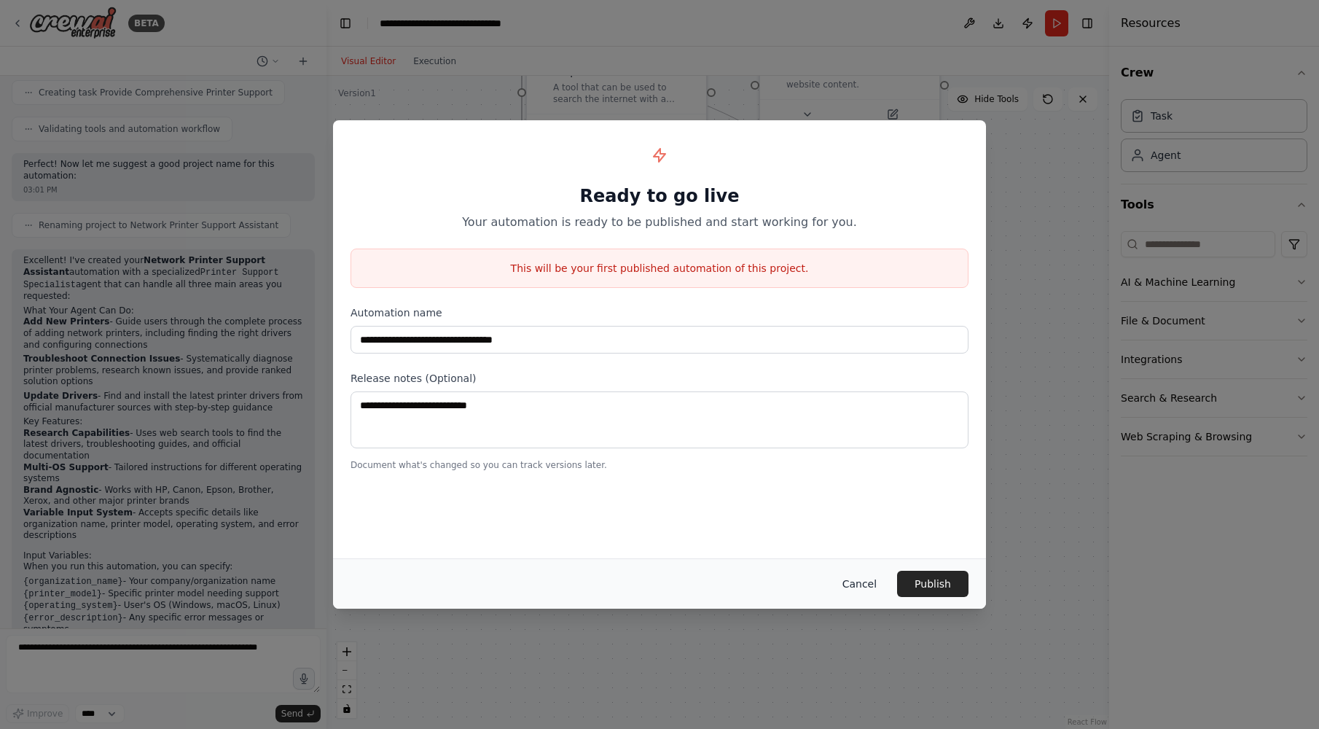
click at [869, 583] on button "Cancel" at bounding box center [860, 584] width 58 height 26
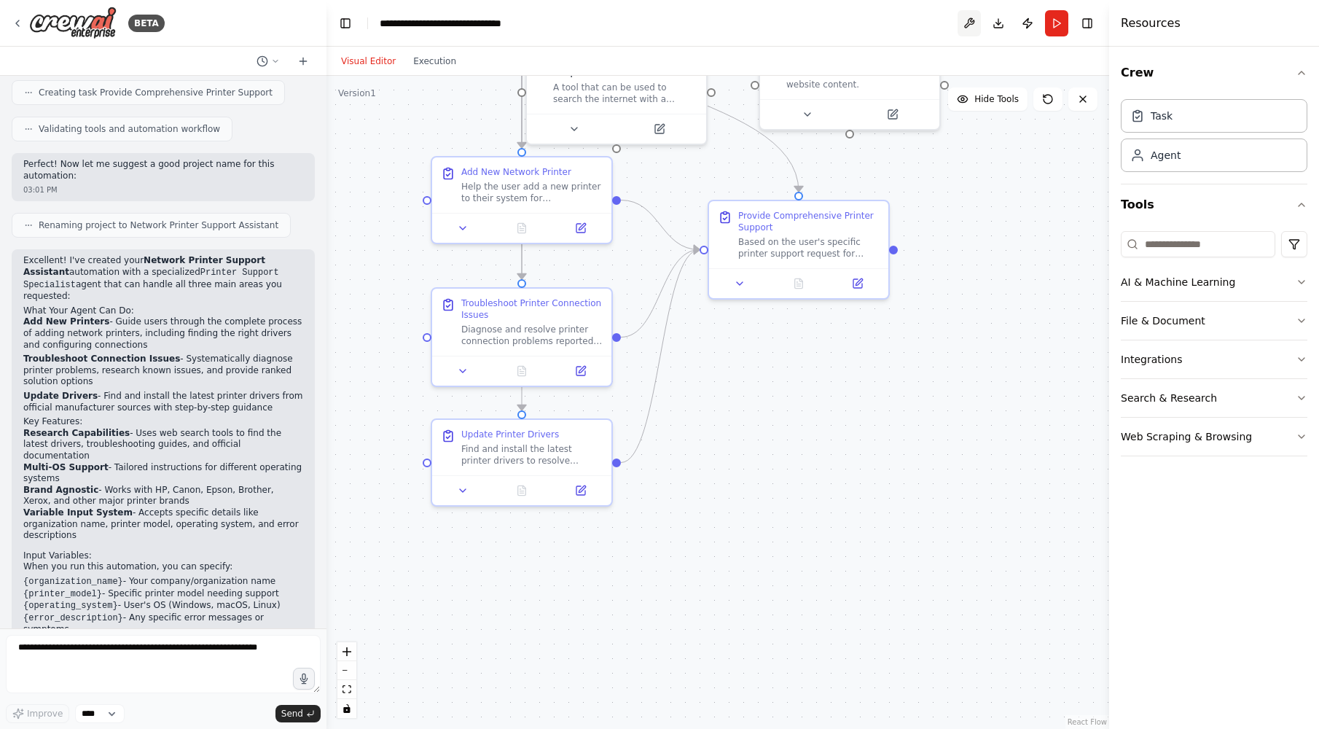
click at [975, 20] on button at bounding box center [969, 23] width 23 height 26
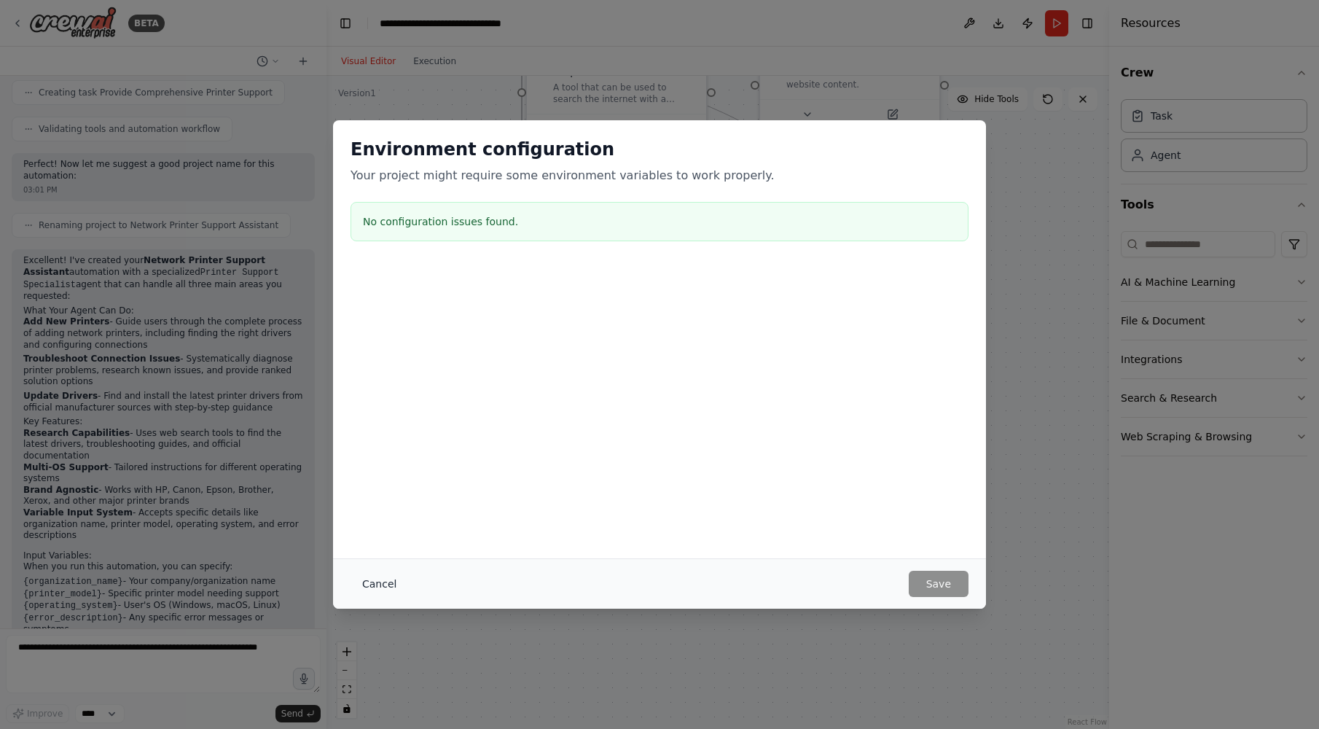
click at [380, 582] on button "Cancel" at bounding box center [380, 584] width 58 height 26
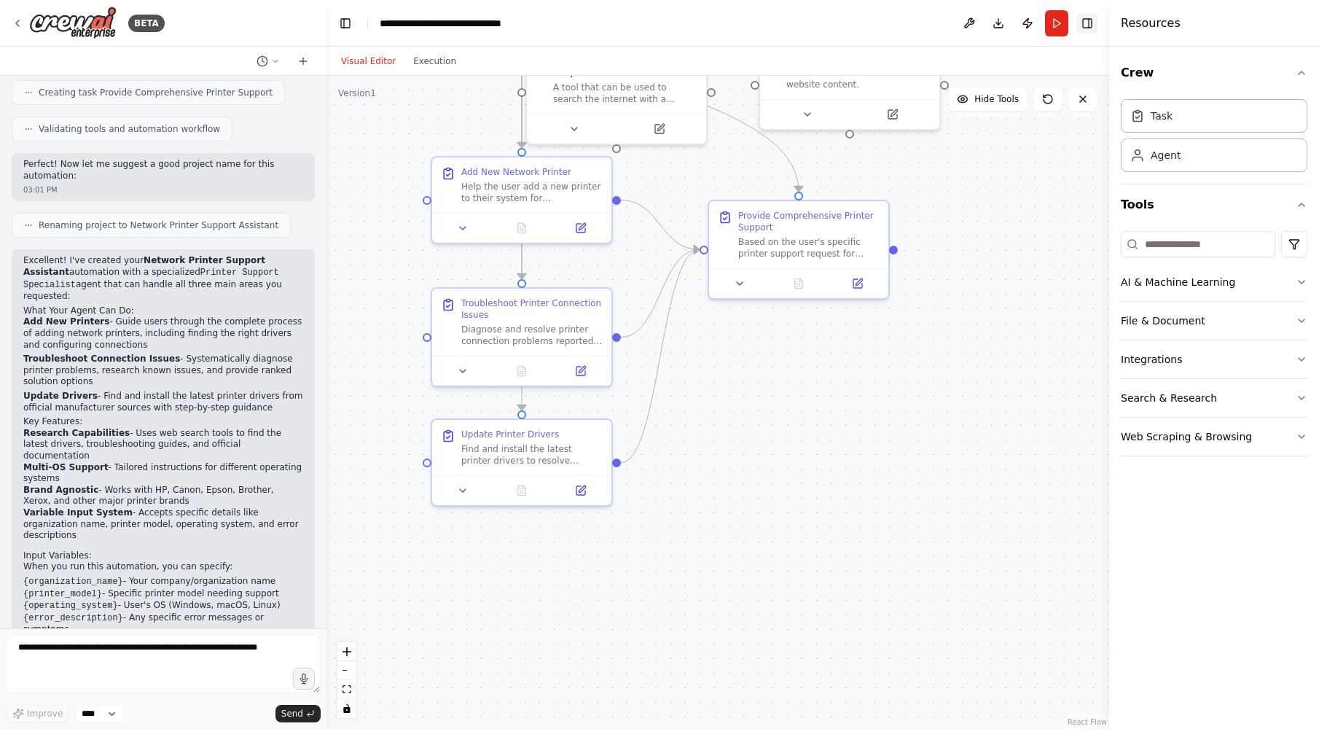
click at [1094, 23] on button "Toggle Right Sidebar" at bounding box center [1087, 23] width 20 height 20
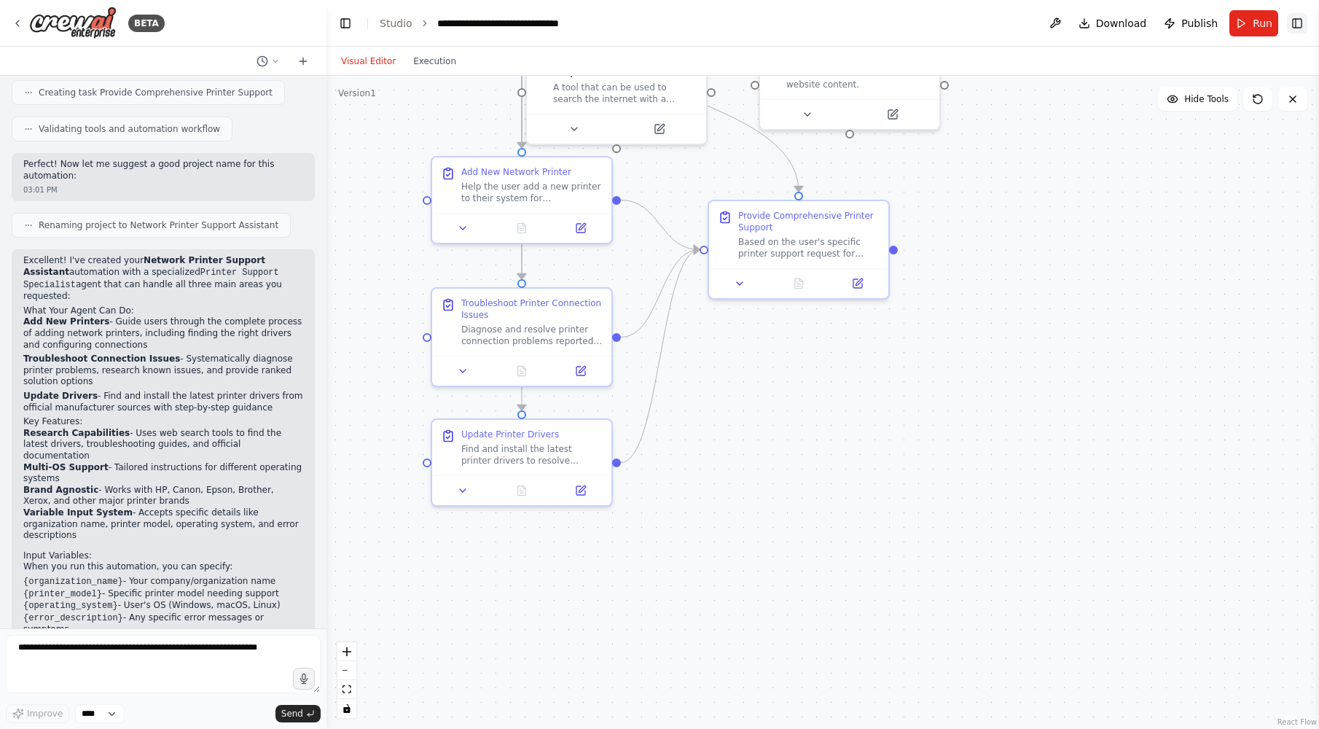
click at [1297, 30] on button "Toggle Right Sidebar" at bounding box center [1297, 23] width 20 height 20
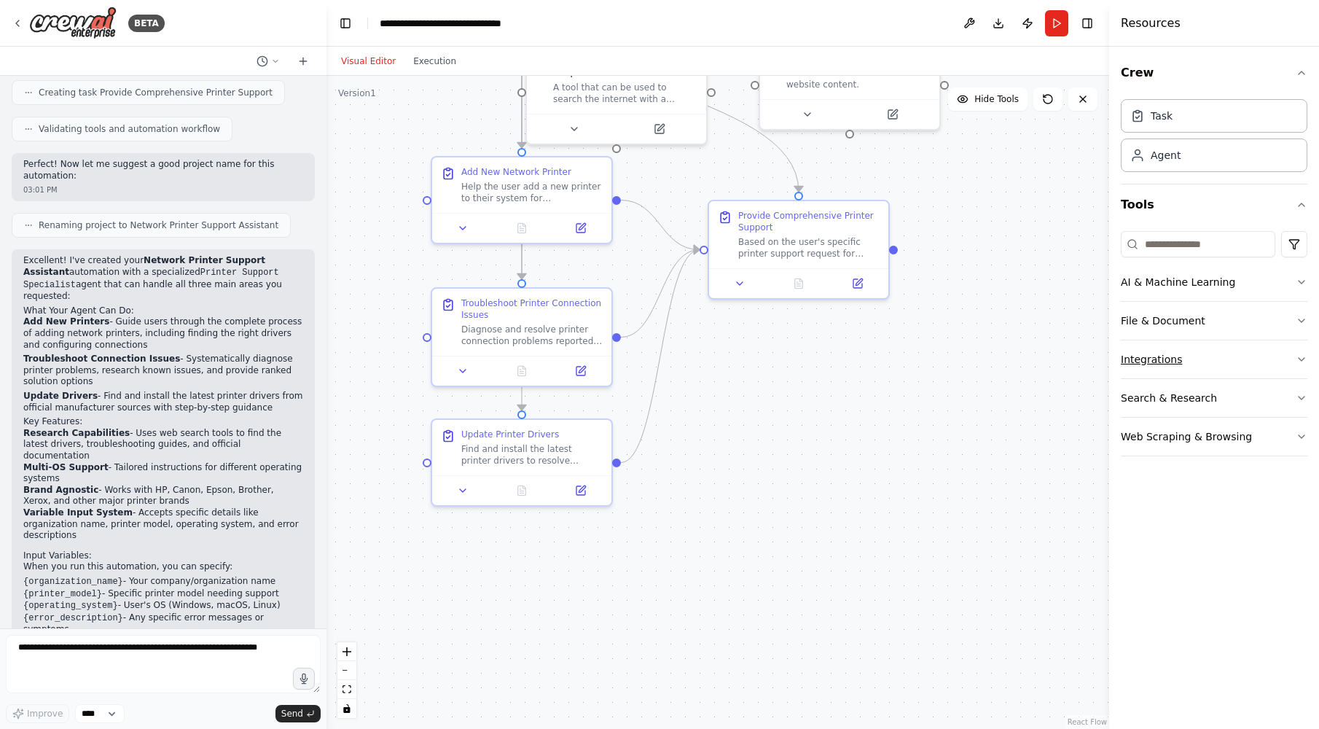
click at [1237, 353] on button "Integrations" at bounding box center [1214, 359] width 187 height 38
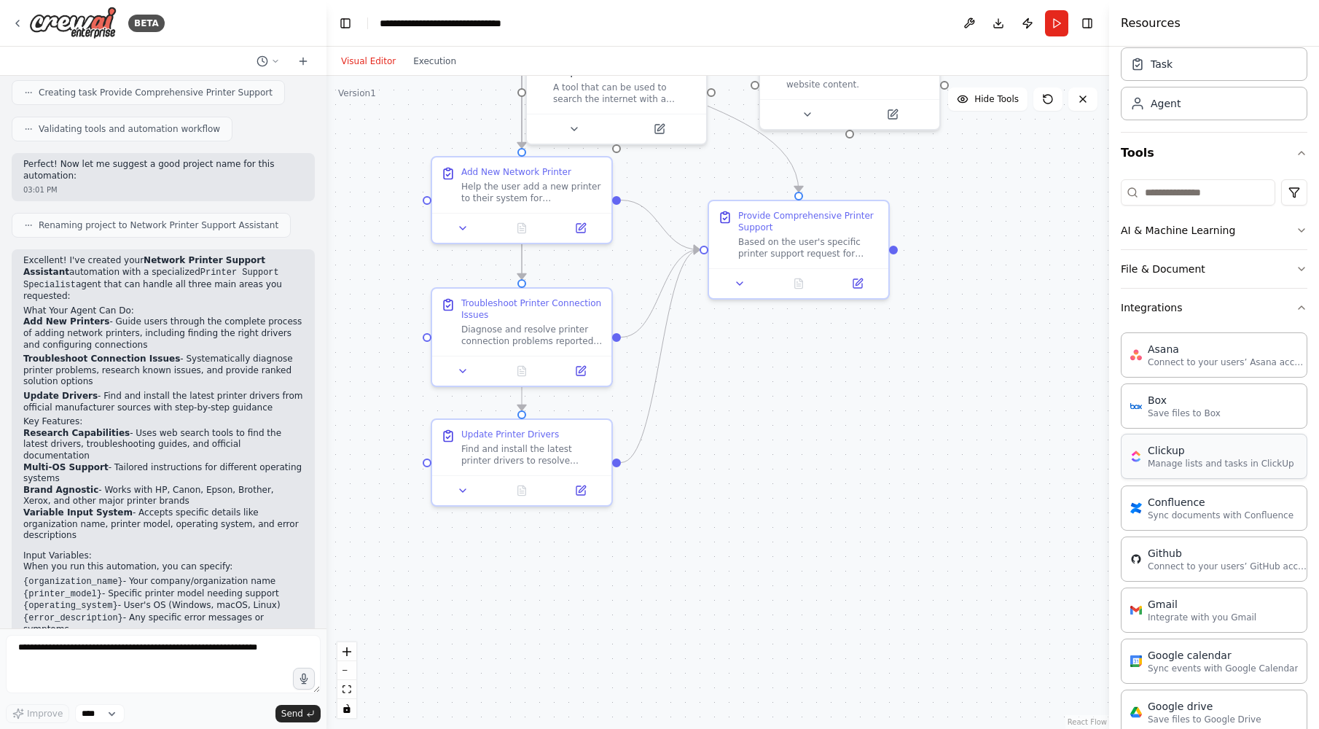
scroll to position [149, 0]
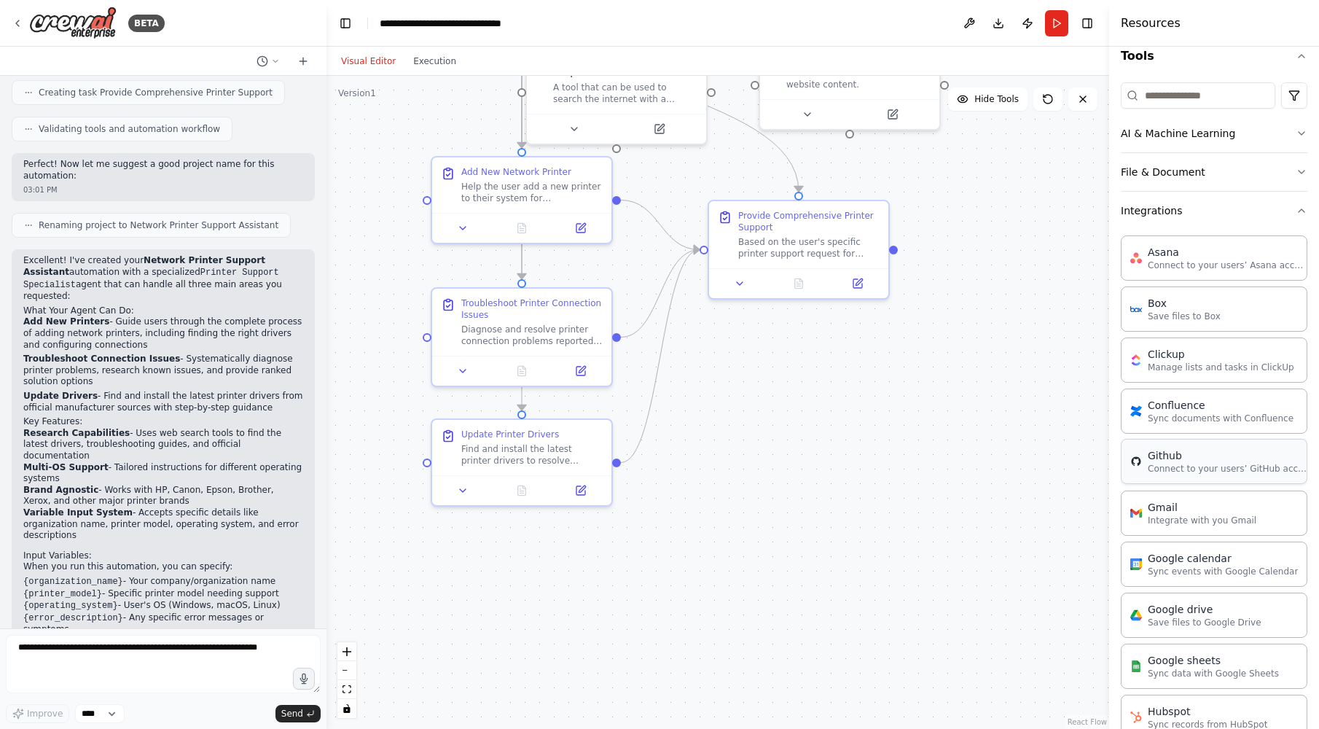
click at [1222, 480] on div "Github Connect to your users’ GitHub accounts" at bounding box center [1214, 461] width 187 height 45
click at [1219, 465] on p "Connect to your users’ GitHub accounts" at bounding box center [1228, 469] width 160 height 12
drag, startPoint x: 1060, startPoint y: 416, endPoint x: 867, endPoint y: 388, distance: 194.4
click at [867, 388] on div "Github" at bounding box center [869, 389] width 34 height 15
click at [994, 362] on icon at bounding box center [994, 359] width 6 height 8
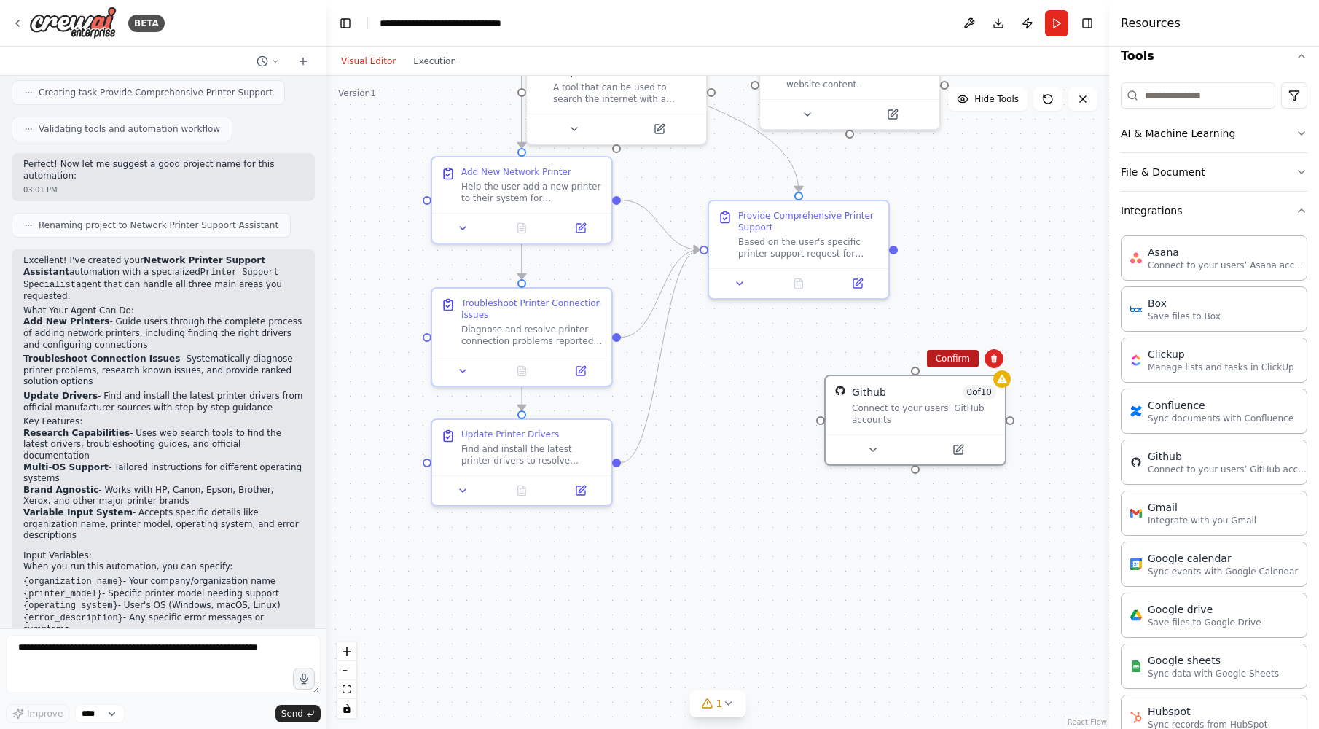
click at [971, 360] on button "Confirm" at bounding box center [953, 358] width 52 height 17
click at [1208, 209] on button "Integrations" at bounding box center [1214, 211] width 187 height 38
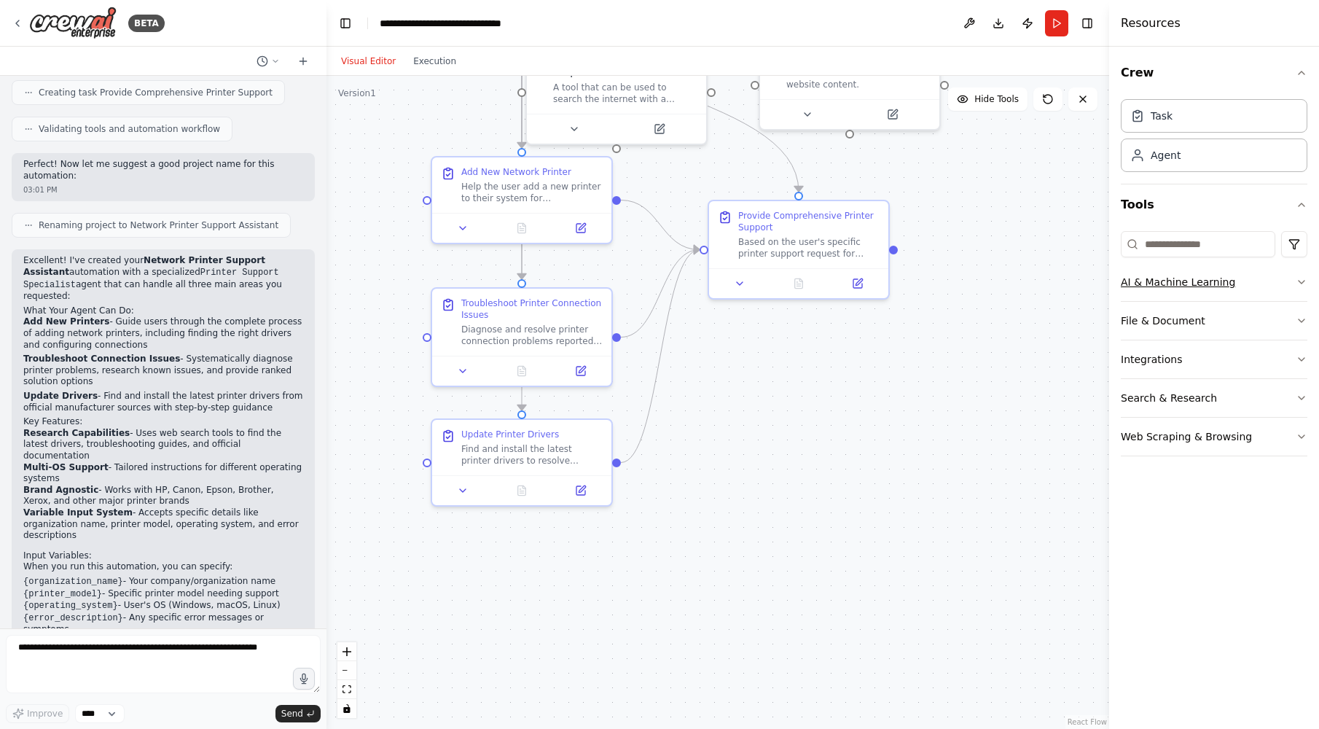
click at [1227, 283] on button "AI & Machine Learning" at bounding box center [1214, 282] width 187 height 38
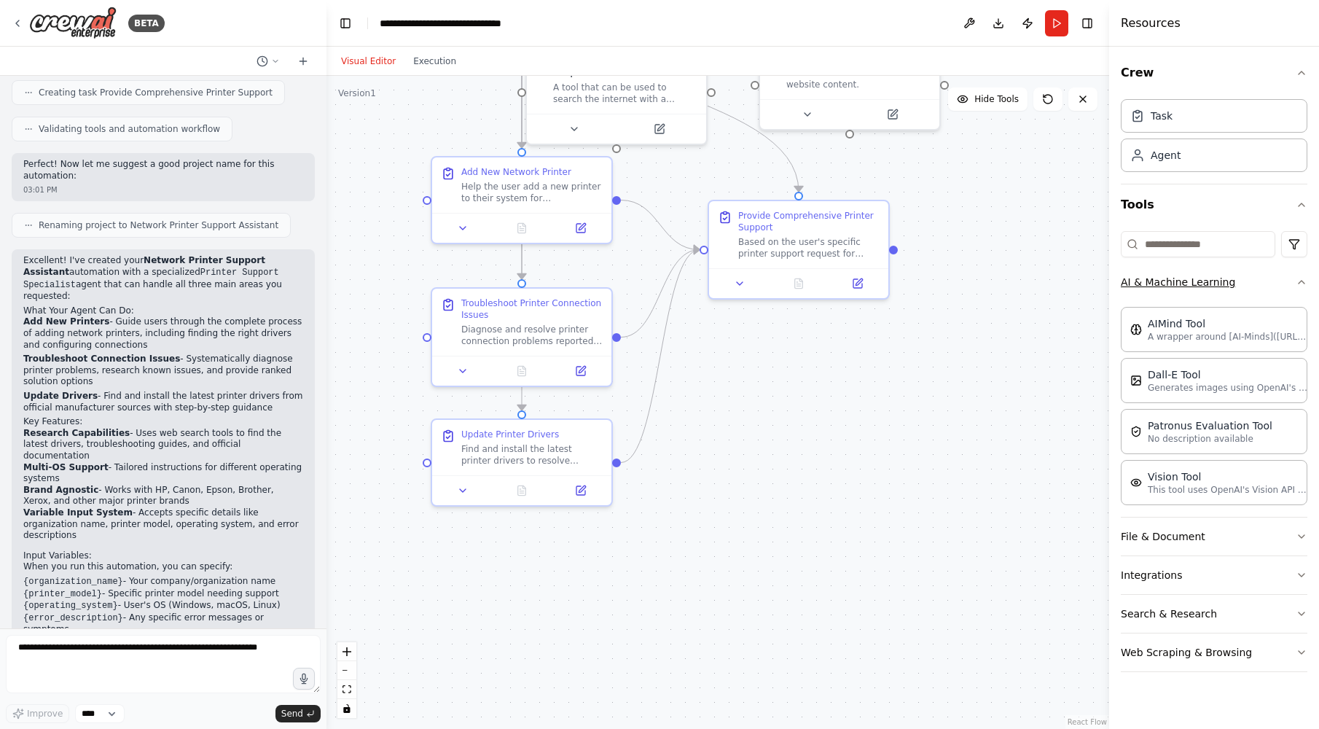
click at [1227, 283] on button "AI & Machine Learning" at bounding box center [1214, 282] width 187 height 38
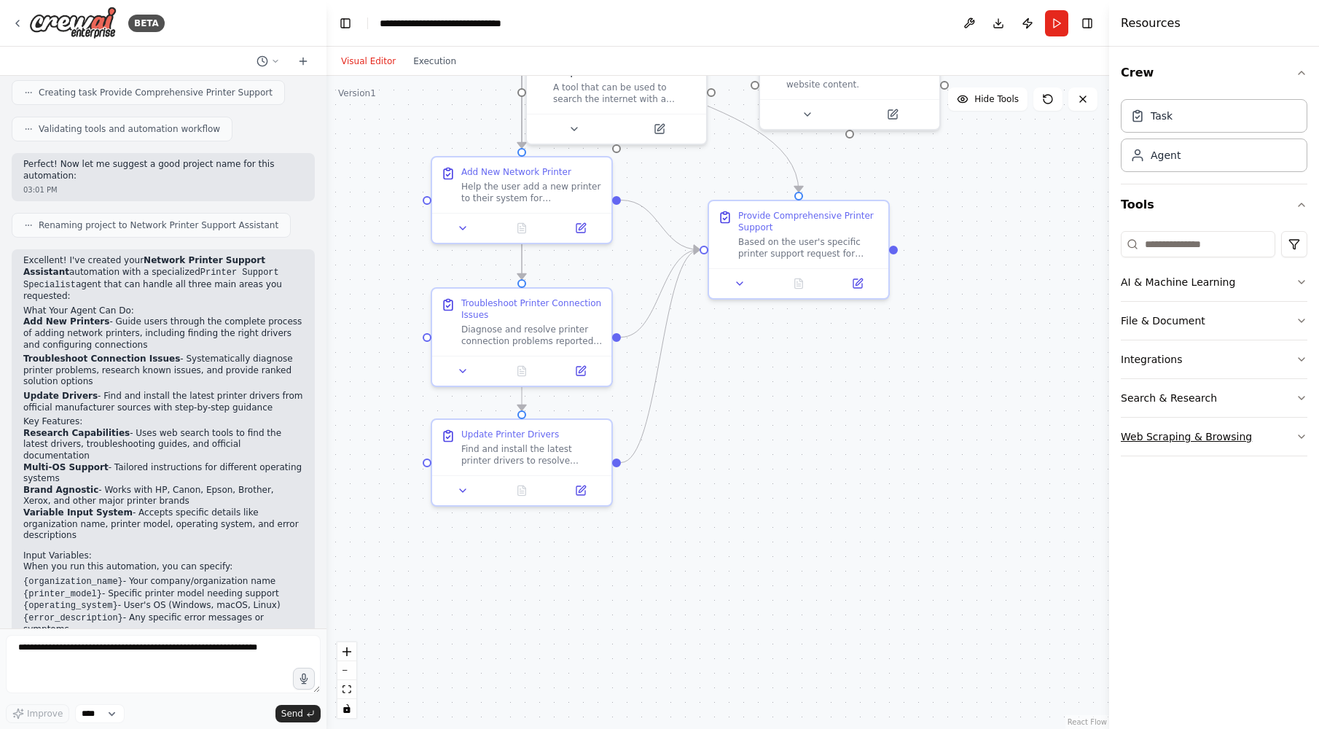
click at [1228, 431] on button "Web Scraping & Browsing" at bounding box center [1214, 437] width 187 height 38
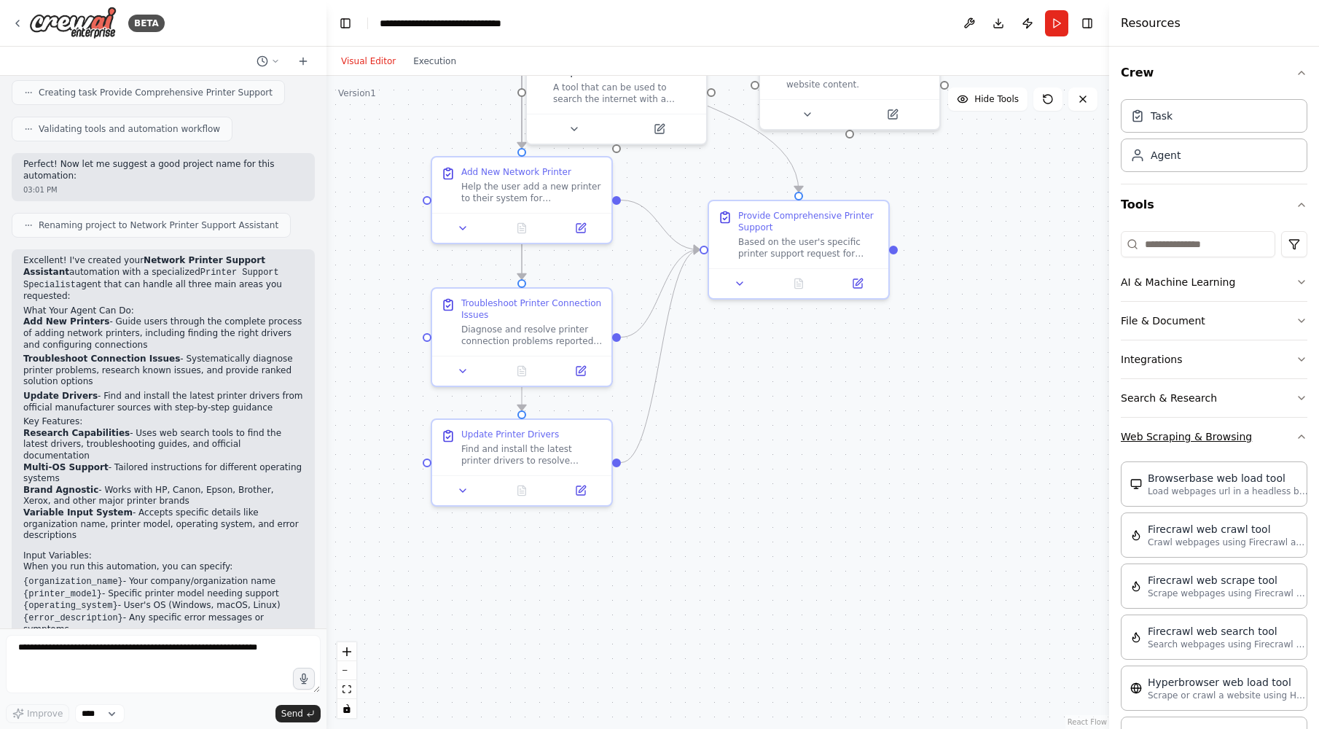
click at [1227, 431] on button "Web Scraping & Browsing" at bounding box center [1214, 437] width 187 height 38
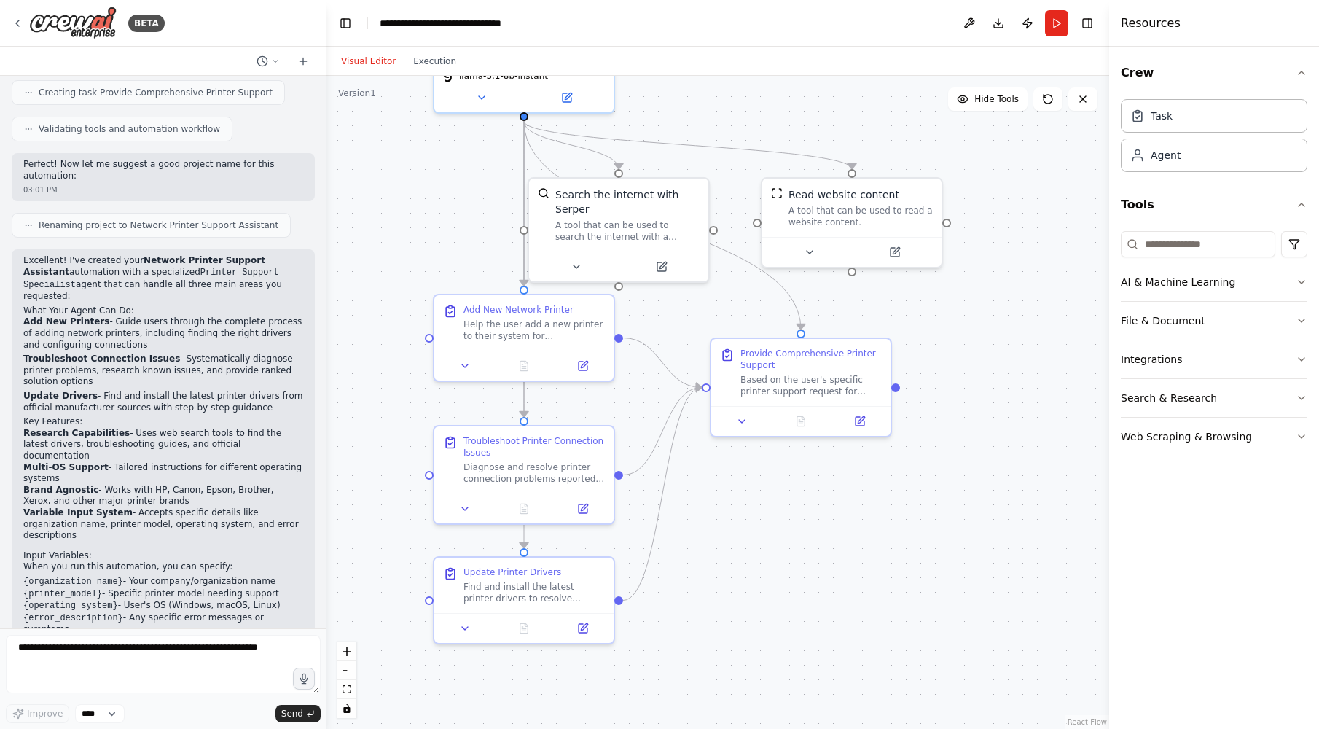
drag, startPoint x: 936, startPoint y: 411, endPoint x: 936, endPoint y: 587, distance: 176.4
click at [936, 587] on div ".deletable-edge-delete-btn { width: 20px; height: 20px; border: 0px solid #ffff…" at bounding box center [717, 402] width 783 height 653
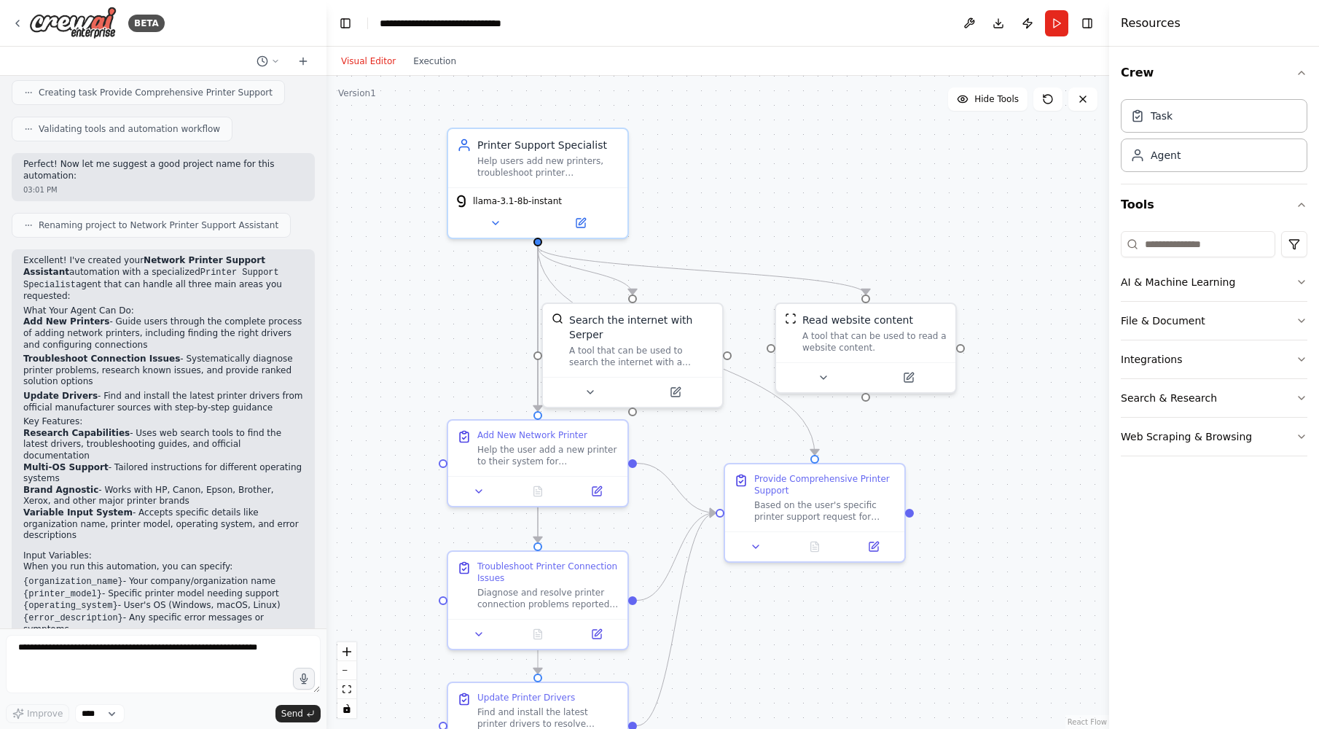
drag, startPoint x: 1010, startPoint y: 431, endPoint x: 1027, endPoint y: 517, distance: 88.3
click at [1027, 517] on div ".deletable-edge-delete-btn { width: 20px; height: 20px; border: 0px solid #ffff…" at bounding box center [717, 402] width 783 height 653
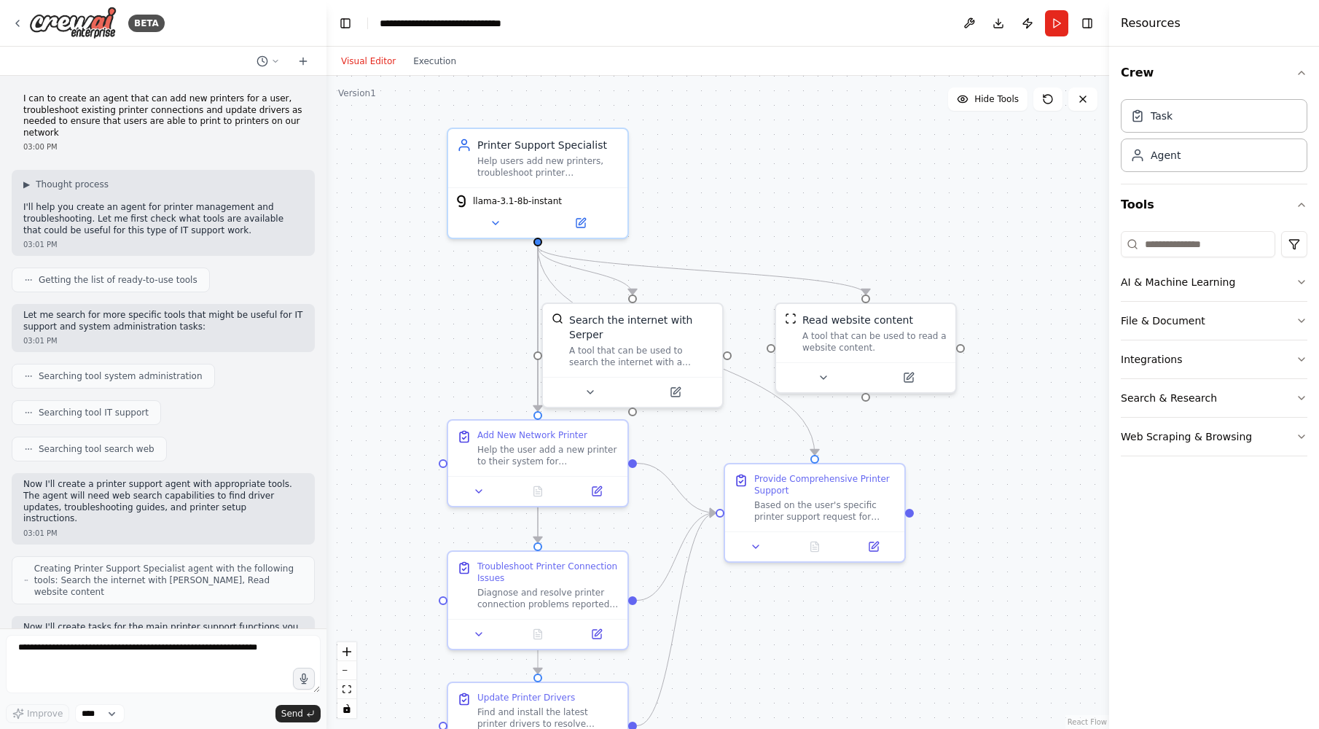
click at [176, 118] on p "I can to create an agent that can add new printers for a user, troubleshoot exi…" at bounding box center [163, 115] width 280 height 45
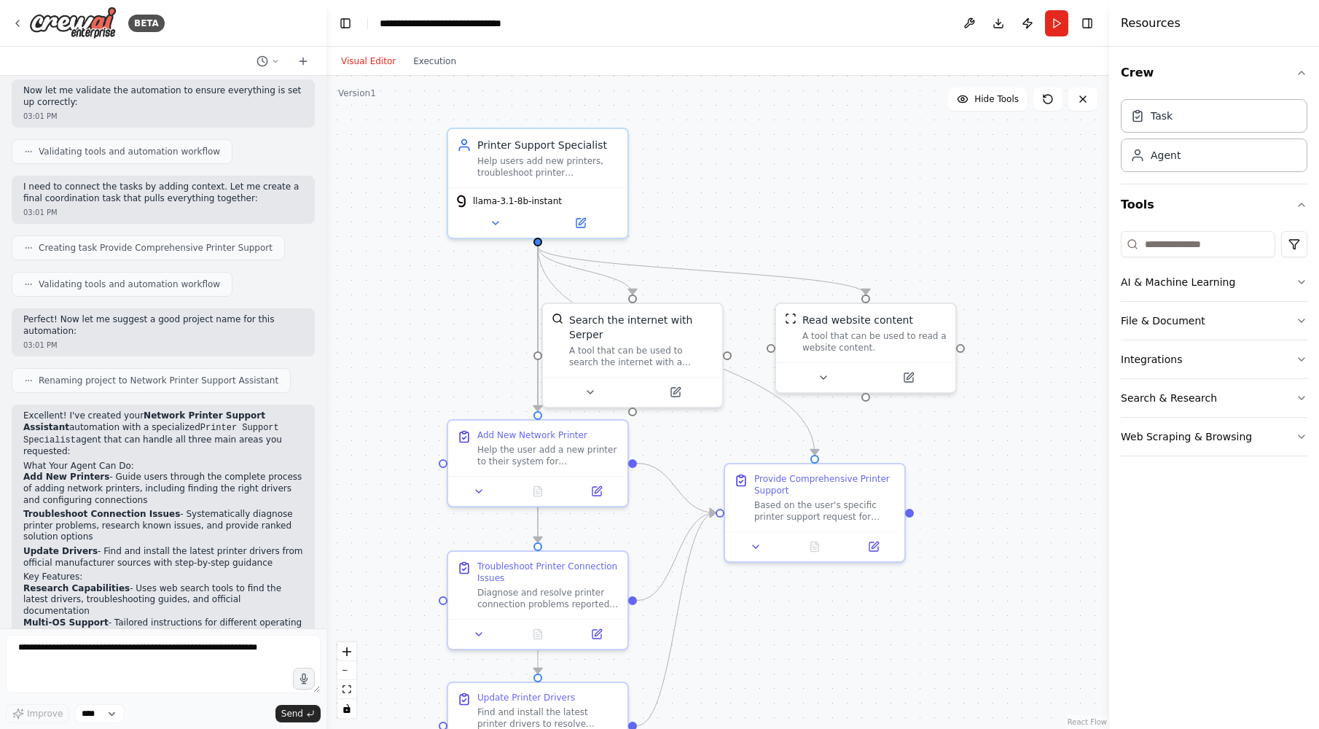
scroll to position [861, 0]
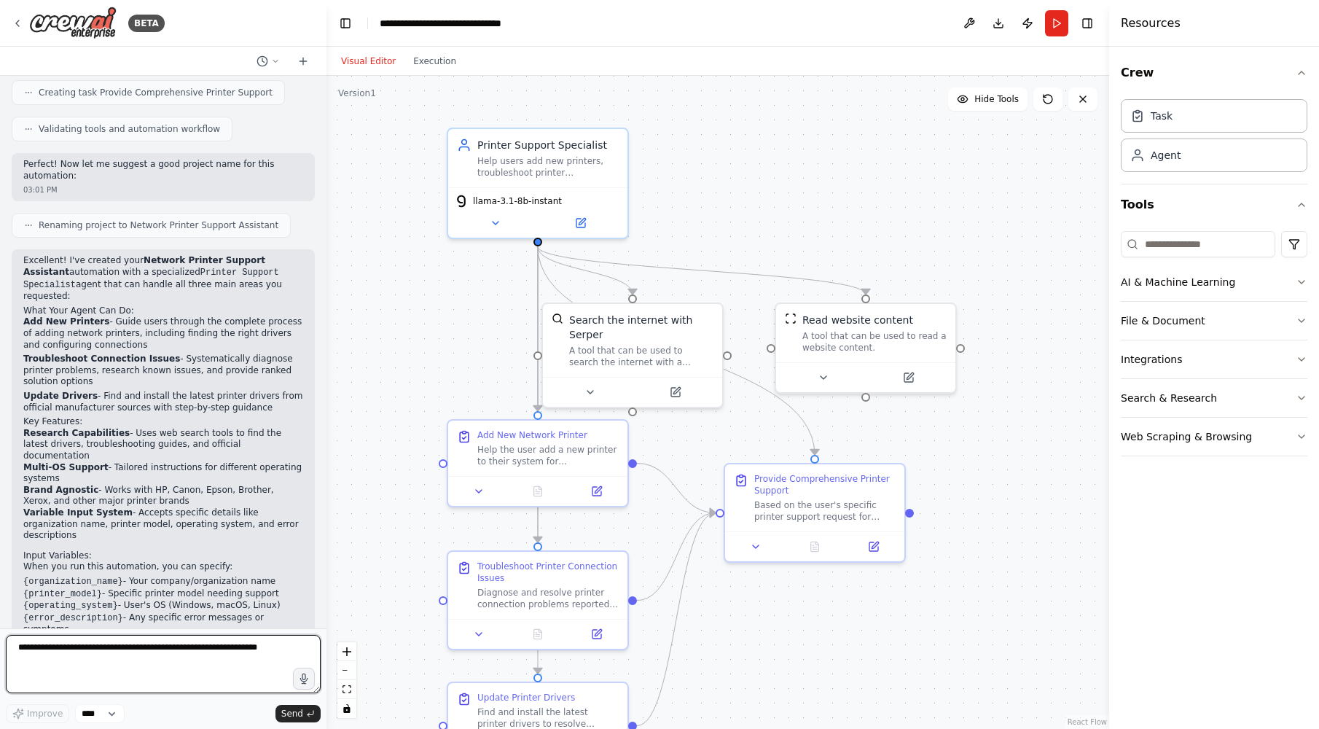
click at [179, 657] on textarea at bounding box center [163, 664] width 315 height 58
type textarea "**********"
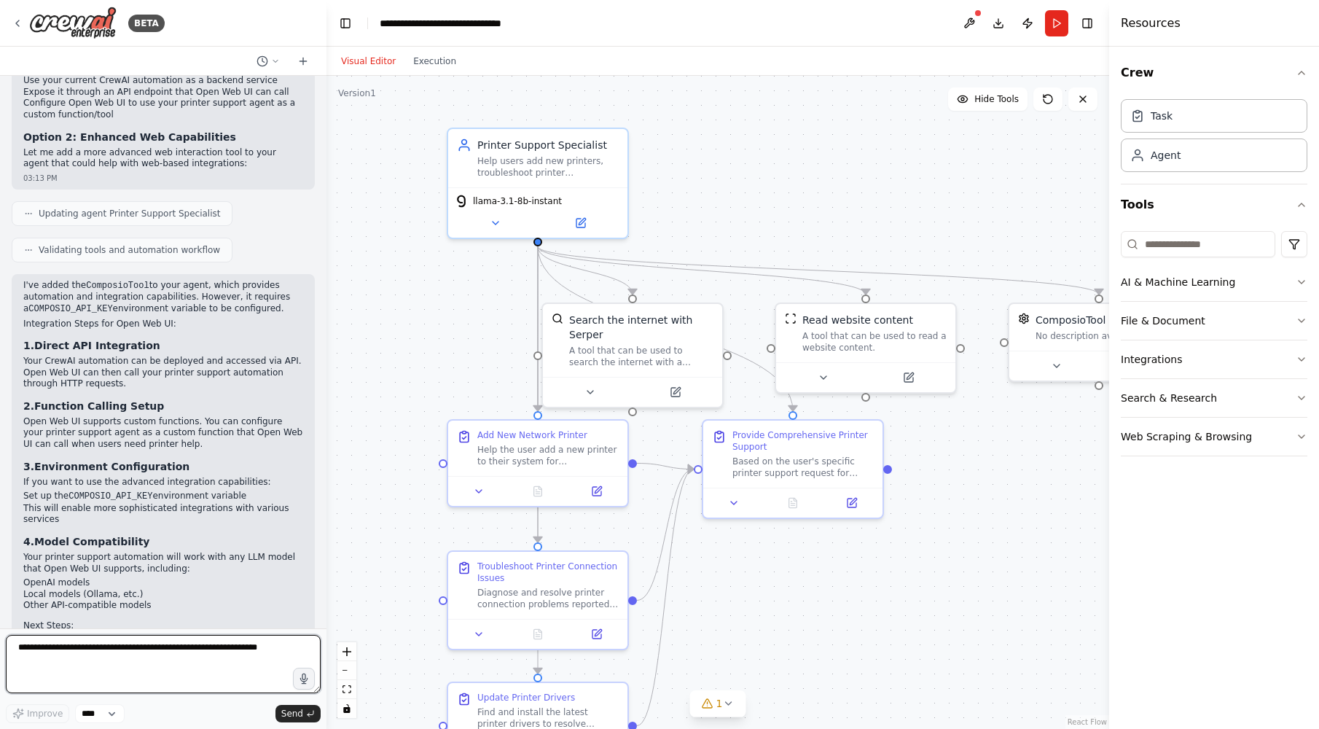
scroll to position [2009, 0]
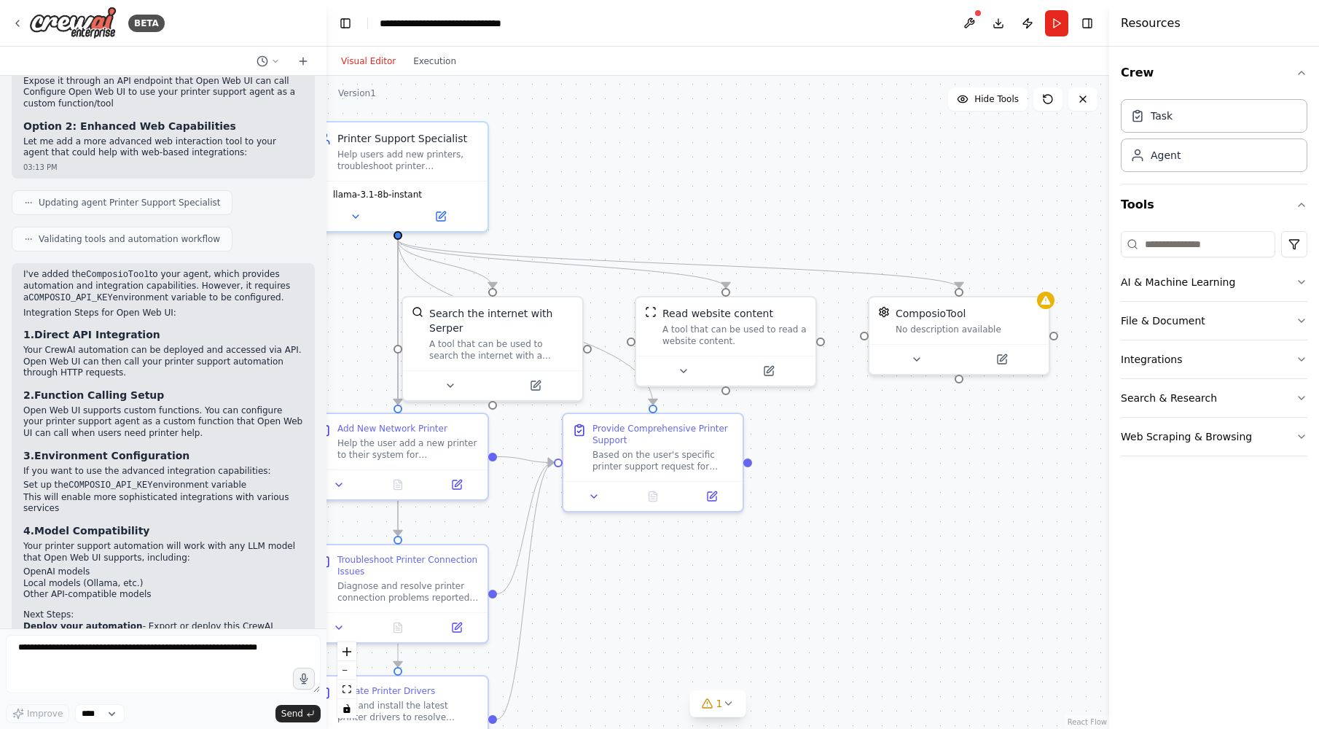
drag, startPoint x: 941, startPoint y: 149, endPoint x: 801, endPoint y: 143, distance: 140.1
click at [801, 143] on div ".deletable-edge-delete-btn { width: 20px; height: 20px; border: 0px solid #ffff…" at bounding box center [717, 402] width 783 height 653
